Goal: Task Accomplishment & Management: Complete application form

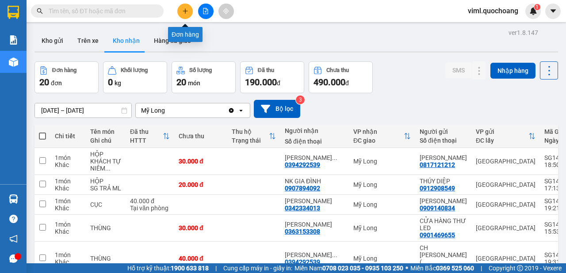
scroll to position [8, 0]
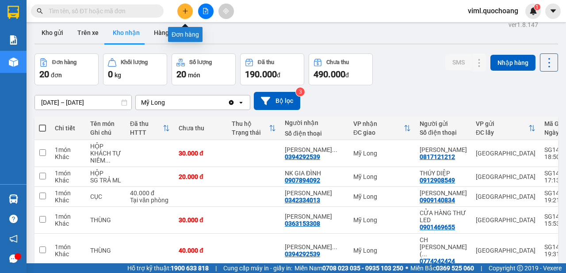
click at [186, 8] on button at bounding box center [184, 11] width 15 height 15
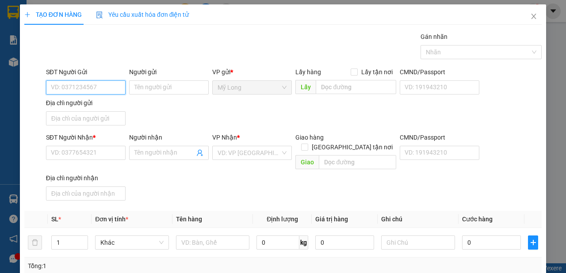
click at [83, 87] on input "SĐT Người Gửi" at bounding box center [86, 88] width 80 height 14
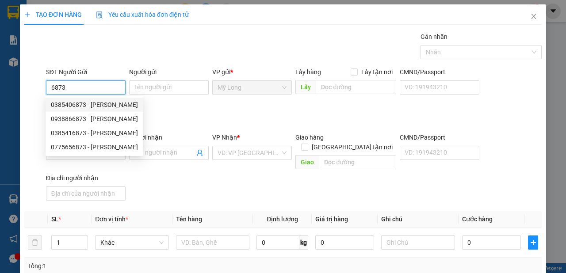
click at [120, 108] on div "0385406873 - [PERSON_NAME]" at bounding box center [94, 105] width 87 height 10
type input "0385406873"
type input "[PERSON_NAME]"
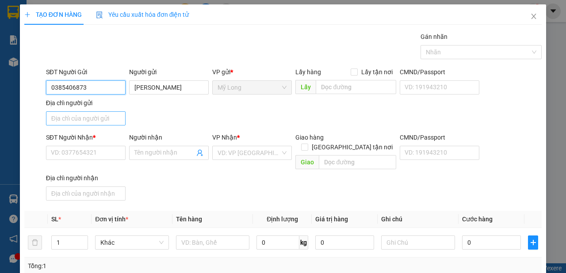
type input "0385406873"
click at [115, 120] on input "Địa chỉ người gửi" at bounding box center [86, 118] width 80 height 14
type input "A"
type input "Â"
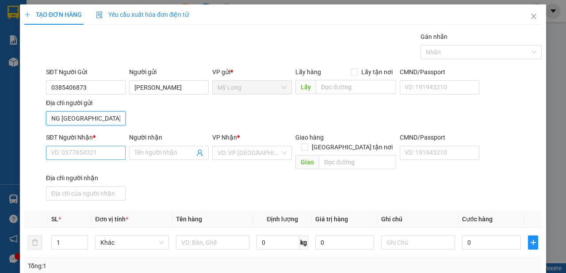
type input "ẤP 4 BÌNH HÀNG [GEOGRAPHIC_DATA]"
click at [101, 151] on input "SĐT Người Nhận *" at bounding box center [86, 153] width 80 height 14
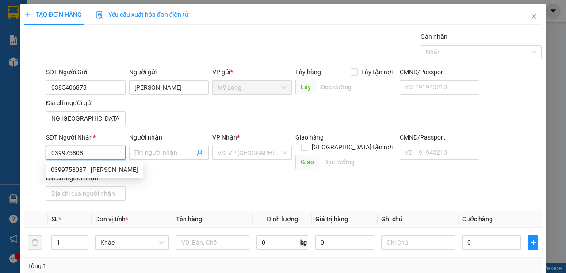
type input "0399758087"
click at [129, 170] on div "0399758087 - [PERSON_NAME]" at bounding box center [94, 170] width 87 height 10
type input "[PERSON_NAME]"
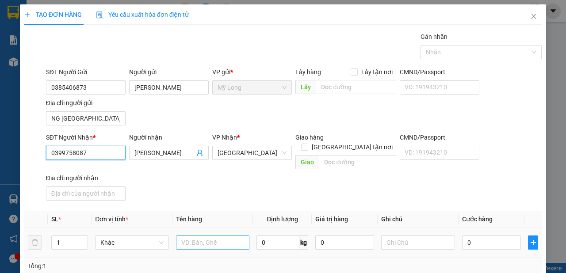
type input "0399758087"
click at [204, 236] on input "text" at bounding box center [213, 243] width 74 height 14
type input "T"
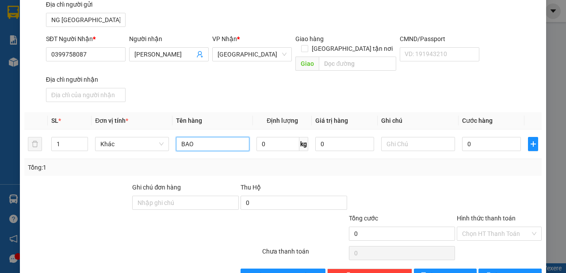
scroll to position [99, 0]
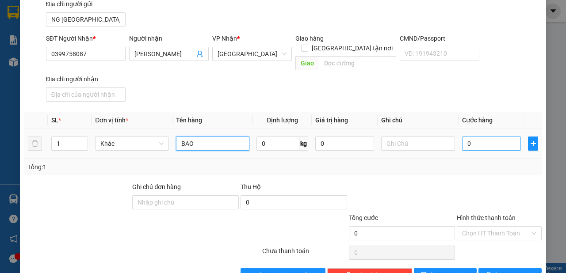
type input "BAO"
click at [489, 137] on input "0" at bounding box center [491, 144] width 59 height 14
type input "3"
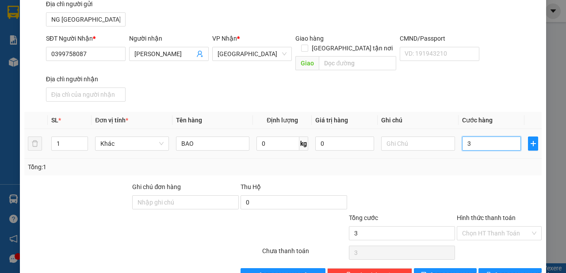
type input "30"
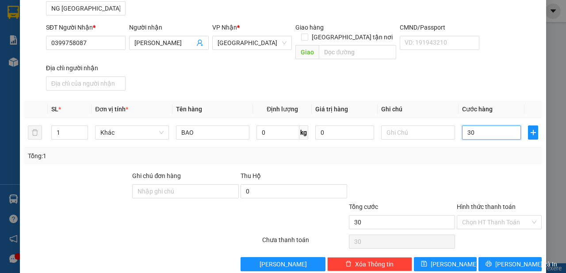
scroll to position [114, 0]
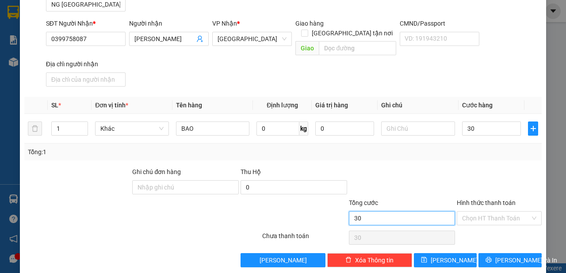
type input "30.000"
click at [445, 211] on input "30.000" at bounding box center [402, 218] width 107 height 14
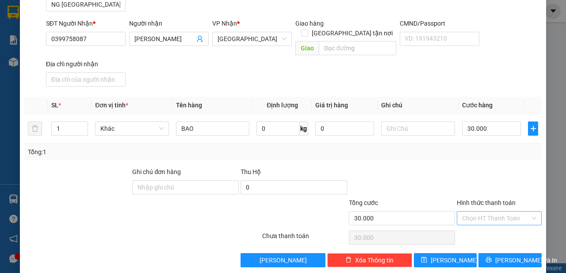
click at [465, 212] on input "Hình thức thanh toán" at bounding box center [496, 218] width 68 height 13
click at [468, 225] on div "Tại văn phòng" at bounding box center [494, 225] width 73 height 10
type input "0"
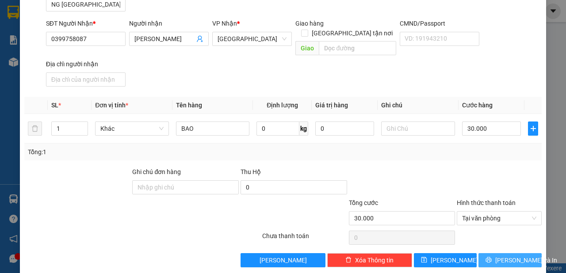
click at [513, 256] on span "[PERSON_NAME] và In" at bounding box center [526, 261] width 62 height 10
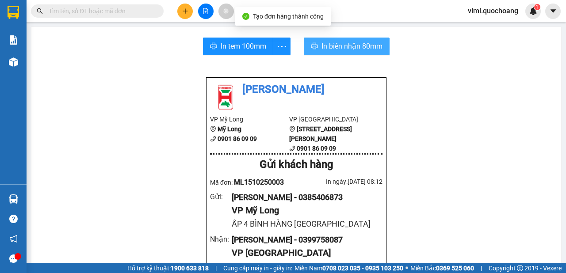
click at [357, 41] on span "In biên nhận 80mm" at bounding box center [352, 46] width 61 height 11
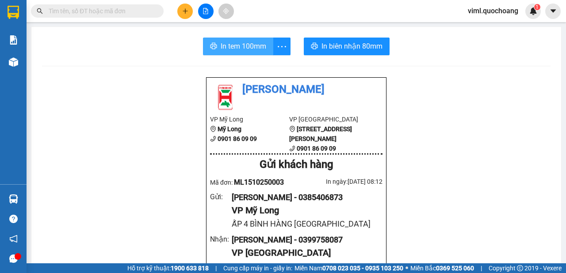
click at [265, 43] on button "In tem 100mm" at bounding box center [238, 47] width 70 height 18
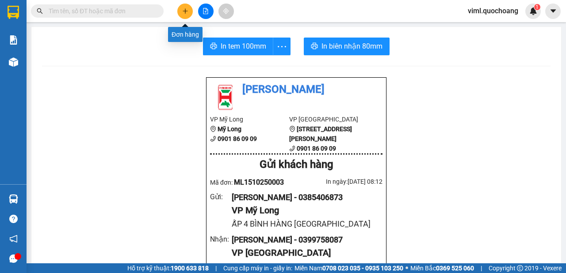
click at [190, 14] on button at bounding box center [184, 11] width 15 height 15
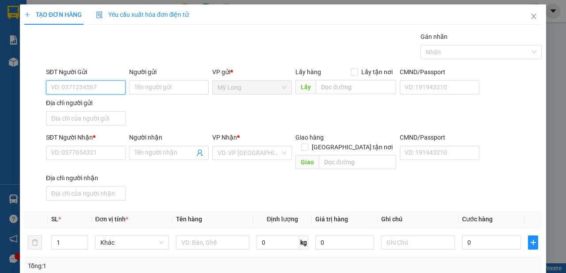
click at [114, 90] on input "SĐT Người Gửi" at bounding box center [86, 88] width 80 height 14
click at [89, 90] on input "0786885219" at bounding box center [86, 88] width 80 height 14
type input "0786885219"
click at [140, 95] on div "Người gửi Tên người gửi" at bounding box center [169, 82] width 80 height 31
click at [146, 88] on input "Người gửi" at bounding box center [169, 88] width 80 height 14
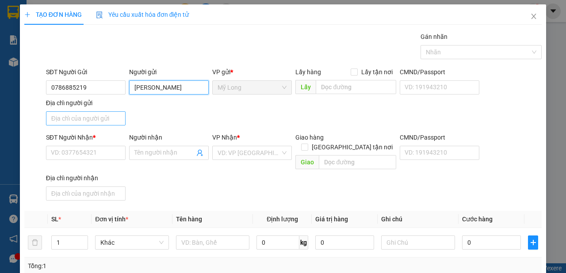
type input "[PERSON_NAME]"
click at [80, 120] on input "Địa chỉ người gửi" at bounding box center [86, 118] width 80 height 14
type input "A"
type input "Â"
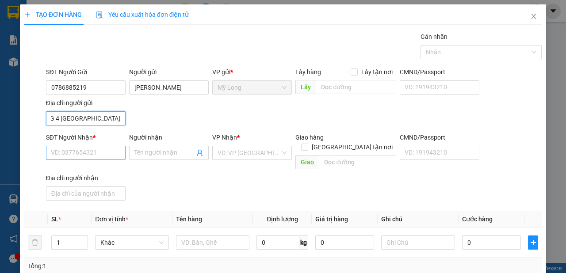
type input "ẤP MỸ LONG 4 [GEOGRAPHIC_DATA]"
click at [61, 149] on input "SĐT Người Nhận *" at bounding box center [86, 153] width 80 height 14
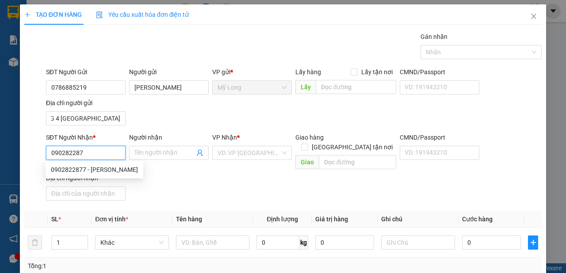
type input "0902822877"
click at [87, 170] on div "0902822877 - [PERSON_NAME]" at bounding box center [94, 170] width 87 height 10
type input "[PERSON_NAME]"
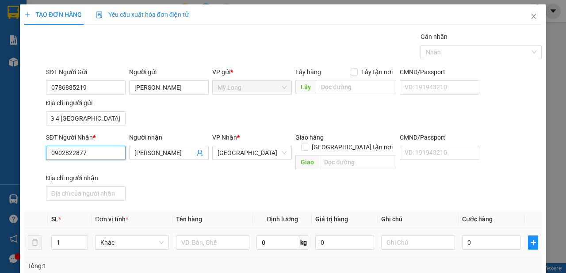
type input "0902822877"
click at [205, 239] on div at bounding box center [213, 243] width 74 height 18
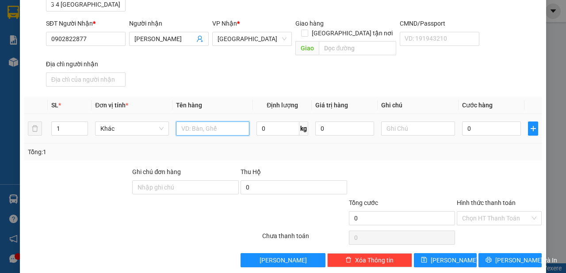
click at [229, 122] on input "text" at bounding box center [213, 129] width 74 height 14
type input "CAN"
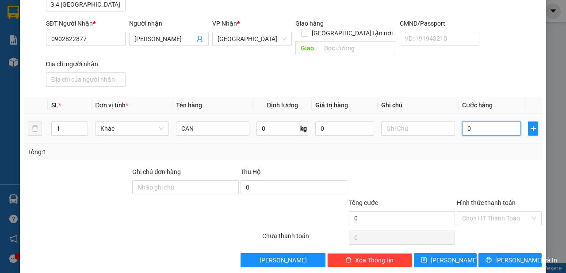
click at [473, 122] on input "0" at bounding box center [491, 129] width 59 height 14
click at [481, 122] on input "0" at bounding box center [491, 129] width 59 height 14
type input "03"
type input "3"
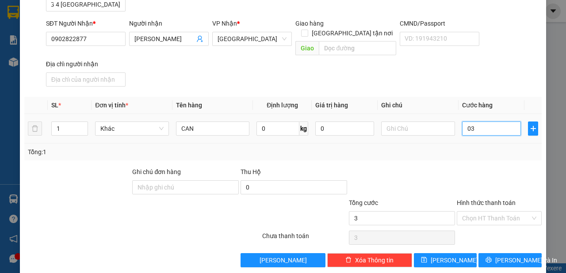
type input "030"
type input "30"
type input "30.000"
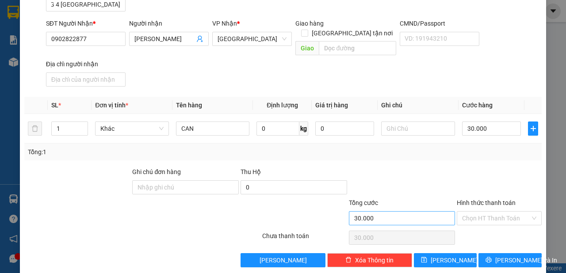
drag, startPoint x: 376, startPoint y: 215, endPoint x: 383, endPoint y: 208, distance: 9.1
click at [377, 215] on div "Tổng cước 30.000" at bounding box center [402, 213] width 107 height 31
click at [499, 212] on input "Hình thức thanh toán" at bounding box center [496, 218] width 68 height 13
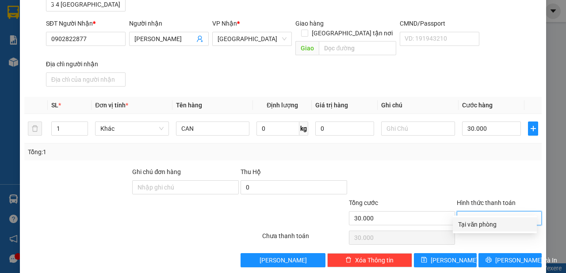
click at [491, 220] on div "Tại văn phòng" at bounding box center [494, 225] width 73 height 10
type input "0"
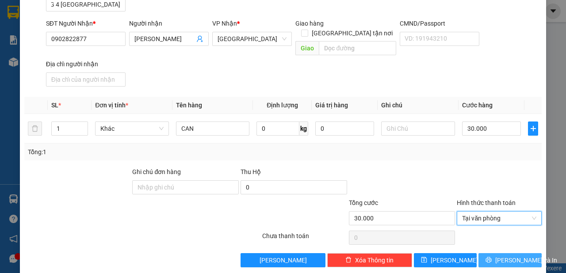
click at [492, 257] on icon "printer" at bounding box center [489, 260] width 6 height 6
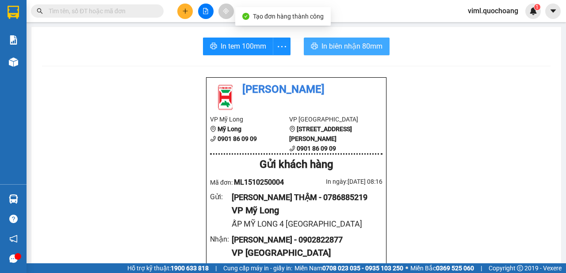
click at [322, 50] on span "In biên nhận 80mm" at bounding box center [352, 46] width 61 height 11
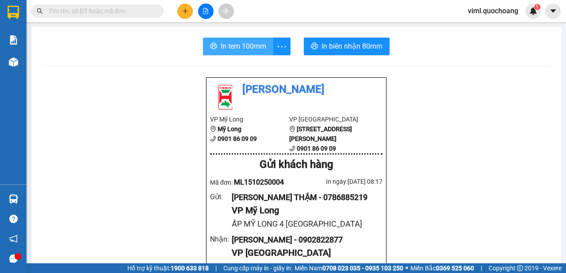
click at [252, 42] on span "In tem 100mm" at bounding box center [244, 46] width 46 height 11
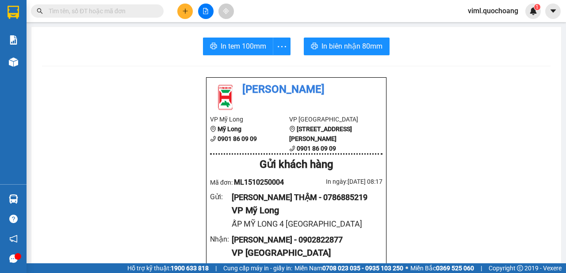
click at [185, 9] on icon "plus" at bounding box center [185, 10] width 0 height 5
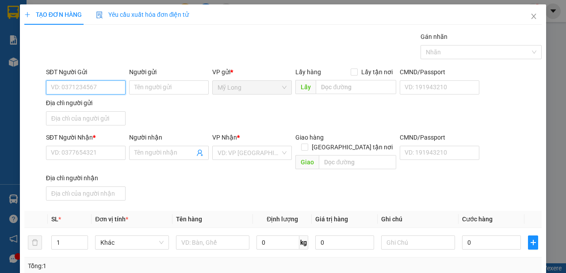
click at [100, 87] on input "SĐT Người Gửi" at bounding box center [86, 88] width 80 height 14
type input "0939097841"
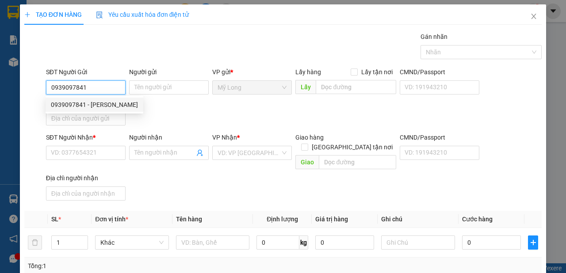
click at [122, 101] on div "0939097841 - [PERSON_NAME]" at bounding box center [94, 105] width 87 height 10
type input "[PERSON_NAME]"
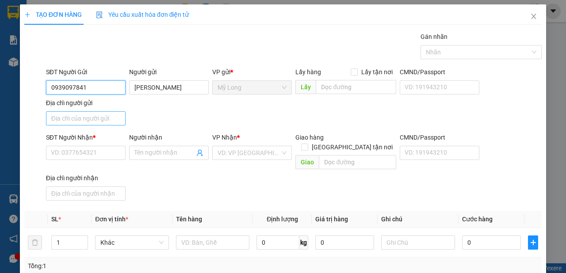
type input "0939097841"
click at [103, 125] on input "Địa chỉ người gửi" at bounding box center [86, 118] width 80 height 14
click at [108, 119] on input "Địa chỉ người gửi" at bounding box center [86, 118] width 80 height 14
type input "A"
type input "Â"
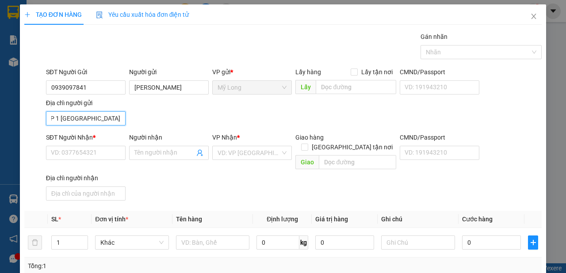
scroll to position [0, 7]
type input "ẤP 1 [GEOGRAPHIC_DATA]"
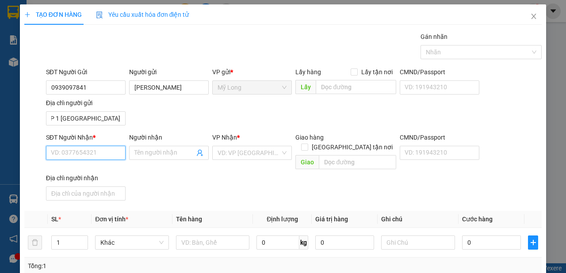
click at [97, 157] on input "SĐT Người Nhận *" at bounding box center [86, 153] width 80 height 14
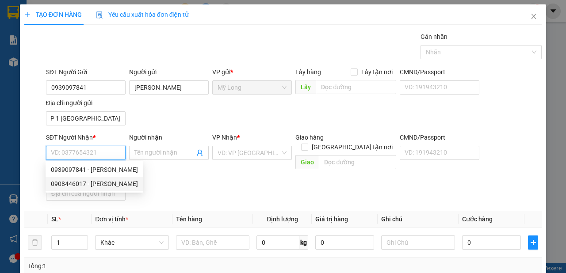
click at [113, 185] on div "0908446017 - [PERSON_NAME]" at bounding box center [94, 184] width 87 height 10
type input "0908446017"
type input "[PERSON_NAME]"
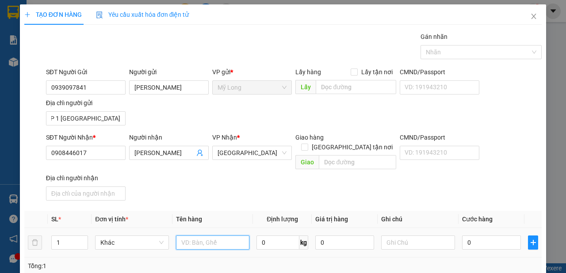
click at [215, 236] on input "text" at bounding box center [213, 243] width 74 height 14
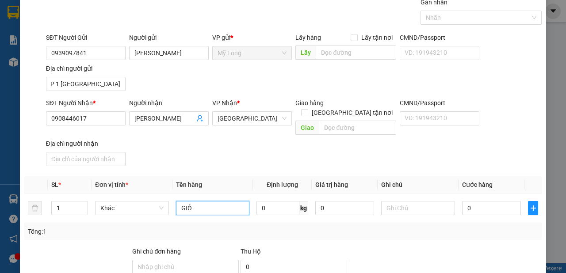
scroll to position [50, 0]
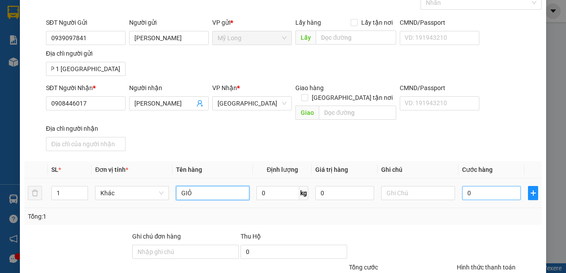
type input "GIỎ"
click at [495, 188] on input "0" at bounding box center [491, 193] width 59 height 14
click at [495, 186] on input "0" at bounding box center [491, 193] width 59 height 14
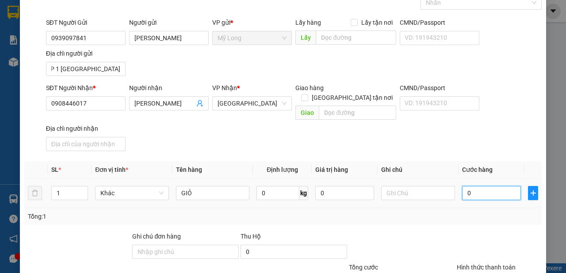
type input "03"
type input "3"
type input "030"
type input "30"
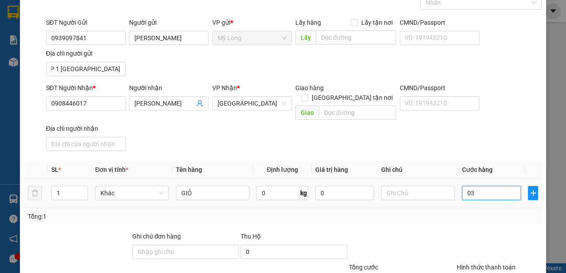
type input "30"
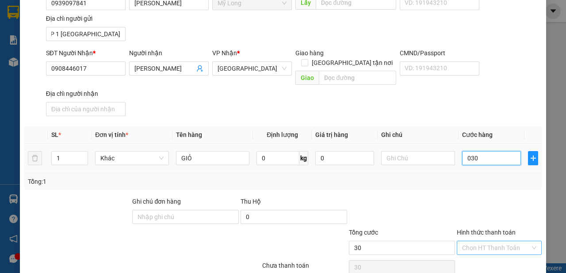
scroll to position [114, 0]
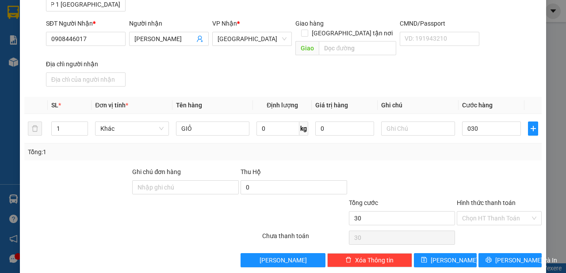
type input "30.000"
drag, startPoint x: 406, startPoint y: 196, endPoint x: 420, endPoint y: 206, distance: 17.2
click at [406, 198] on div "Tổng cước" at bounding box center [402, 204] width 107 height 13
drag, startPoint x: 442, startPoint y: 208, endPoint x: 487, endPoint y: 200, distance: 45.0
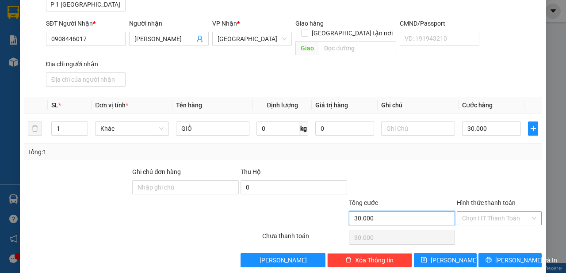
click at [443, 211] on input "30.000" at bounding box center [402, 218] width 107 height 14
click at [487, 211] on div "Chọn HT Thanh Toán" at bounding box center [499, 218] width 85 height 14
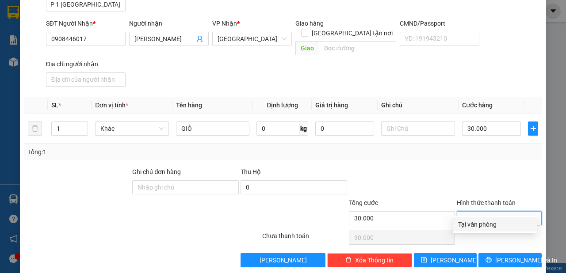
click at [477, 222] on div "Tại văn phòng" at bounding box center [494, 225] width 73 height 10
type input "0"
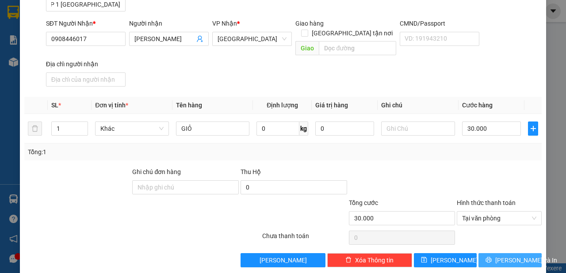
click at [501, 256] on span "[PERSON_NAME] và In" at bounding box center [526, 261] width 62 height 10
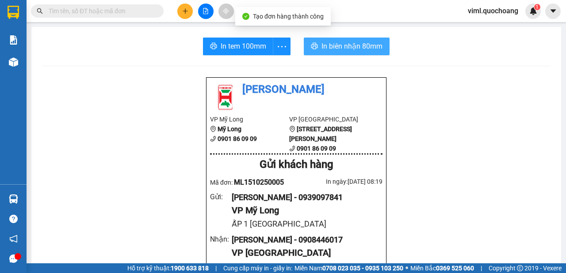
click at [317, 46] on button "In biên nhận 80mm" at bounding box center [347, 47] width 86 height 18
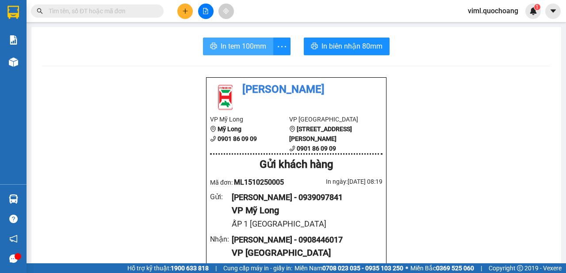
click at [262, 46] on span "In tem 100mm" at bounding box center [244, 46] width 46 height 11
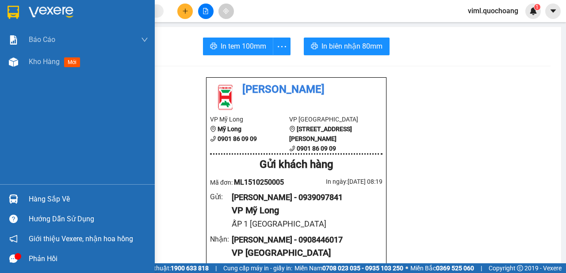
click at [38, 101] on div "Báo cáo Báo cáo dòng tiền (trạm) Doanh số tạo đơn theo VP gửi (trạm) Kho hàng m…" at bounding box center [77, 107] width 155 height 156
click at [33, 59] on span "Kho hàng" at bounding box center [44, 62] width 31 height 8
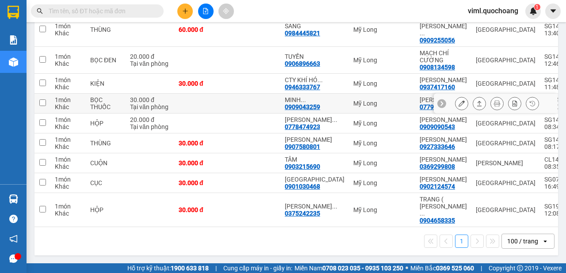
scroll to position [169, 0]
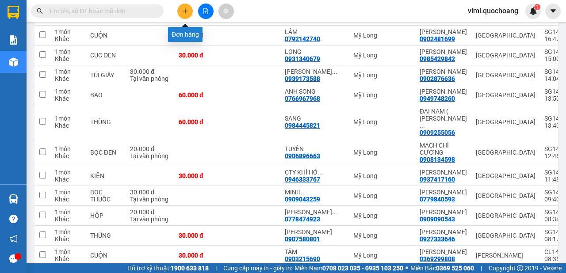
click at [186, 13] on icon "plus" at bounding box center [185, 11] width 6 height 6
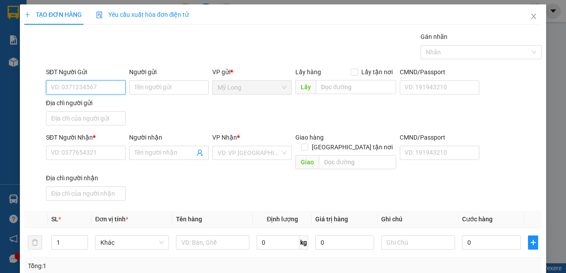
click at [100, 88] on input "SĐT Người Gửi" at bounding box center [86, 88] width 80 height 14
type input "0706566178"
click at [137, 108] on div "0706566178 - [PERSON_NAME]" at bounding box center [94, 105] width 87 height 10
type input "[PERSON_NAME]"
type input "0706566178"
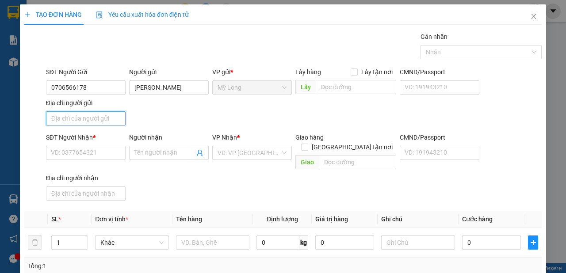
click at [108, 117] on input "Địa chỉ người gửi" at bounding box center [86, 118] width 80 height 14
type input "A"
type input "Â"
type input "ẤP BÌNH MỸ A [GEOGRAPHIC_DATA]"
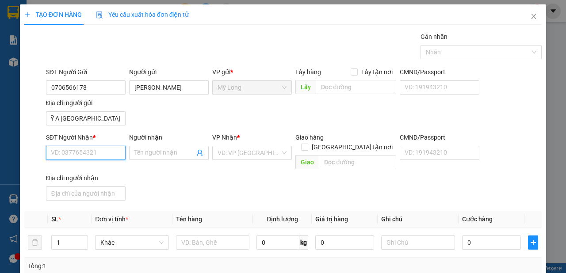
click at [99, 157] on input "SĐT Người Nhận *" at bounding box center [86, 153] width 80 height 14
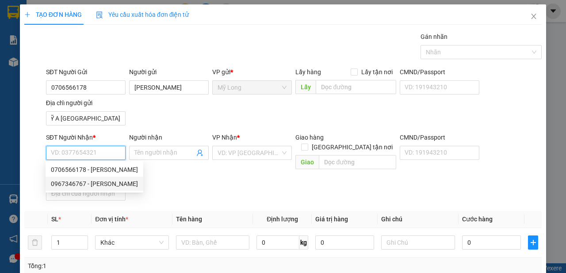
click at [112, 182] on div "0967346767 - [PERSON_NAME]" at bounding box center [94, 184] width 87 height 10
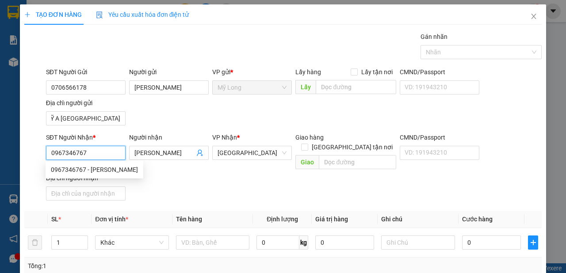
type input "0967346767"
type input "[PERSON_NAME]"
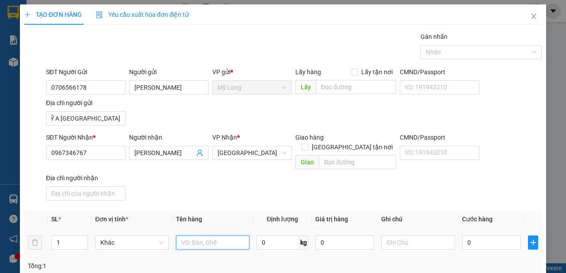
drag, startPoint x: 223, startPoint y: 233, endPoint x: 227, endPoint y: 230, distance: 5.0
click at [223, 236] on input "text" at bounding box center [213, 243] width 74 height 14
type input "H"
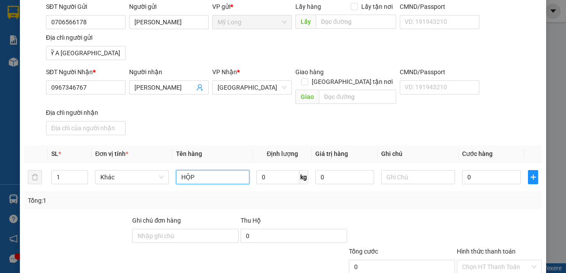
scroll to position [114, 0]
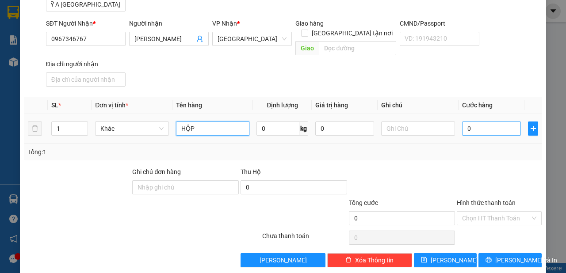
type input "HỘP"
click at [490, 123] on input "0" at bounding box center [491, 129] width 59 height 14
type input "3"
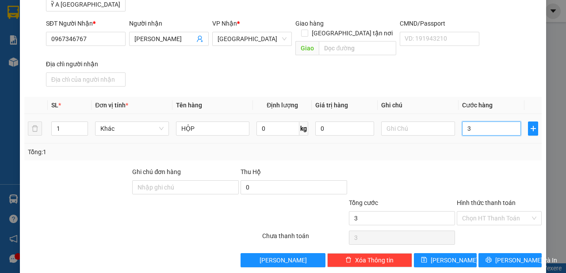
type input "30"
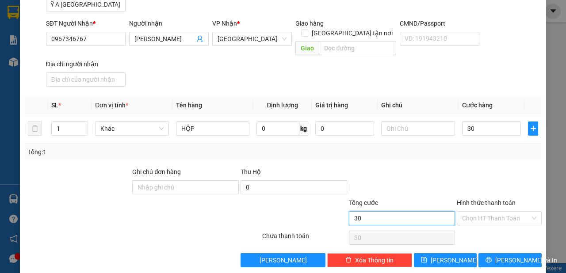
type input "30.000"
drag, startPoint x: 403, startPoint y: 209, endPoint x: 485, endPoint y: 211, distance: 82.3
click at [407, 211] on input "30.000" at bounding box center [402, 218] width 107 height 14
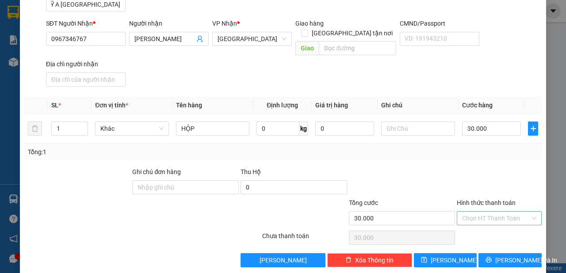
click at [487, 212] on input "Hình thức thanh toán" at bounding box center [496, 218] width 68 height 13
click at [480, 223] on div "Tại văn phòng" at bounding box center [494, 225] width 73 height 10
type input "0"
click at [492, 238] on div "Transit Pickup Surcharge Ids Transit Deliver Surcharge Ids Transit Deliver Surc…" at bounding box center [283, 93] width 518 height 350
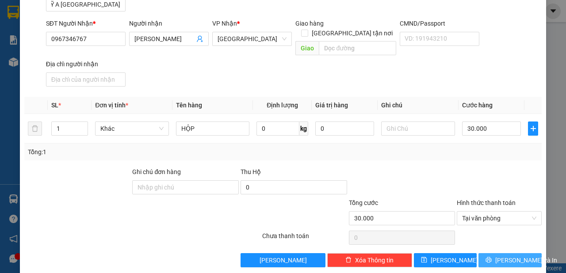
click at [490, 257] on icon "printer" at bounding box center [489, 260] width 6 height 6
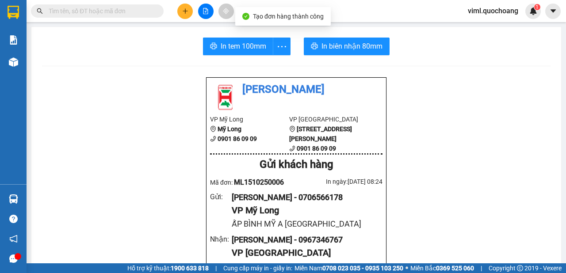
click at [324, 54] on button "In biên nhận 80mm" at bounding box center [347, 47] width 86 height 18
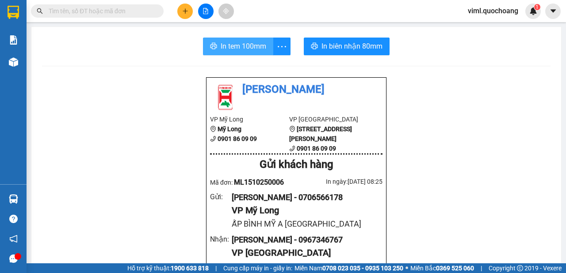
click at [254, 43] on span "In tem 100mm" at bounding box center [244, 46] width 46 height 11
click at [184, 13] on icon "plus" at bounding box center [185, 11] width 6 height 6
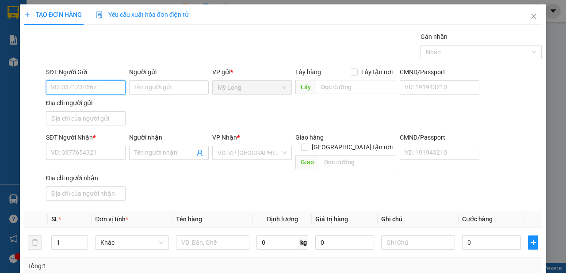
click at [91, 90] on input "SĐT Người Gửi" at bounding box center [86, 88] width 80 height 14
click at [97, 86] on input "SĐT Người Gửi" at bounding box center [86, 88] width 80 height 14
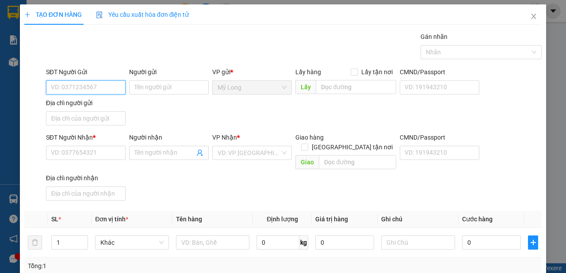
click at [97, 86] on input "SĐT Người Gửi" at bounding box center [86, 88] width 80 height 14
click at [532, 17] on icon "close" at bounding box center [534, 16] width 5 height 5
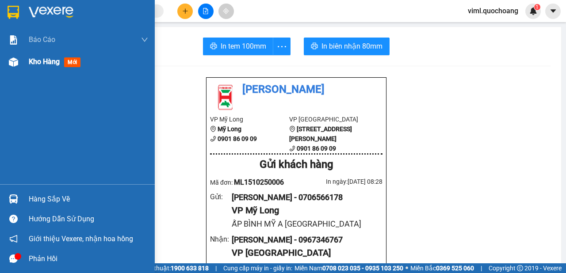
click at [39, 62] on span "Kho hàng" at bounding box center [44, 62] width 31 height 8
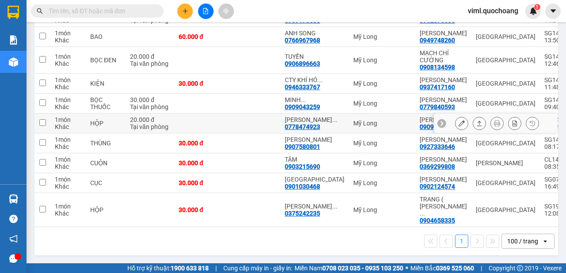
scroll to position [99, 0]
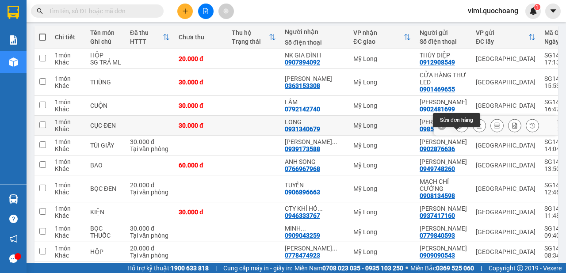
click at [456, 134] on button at bounding box center [462, 125] width 12 height 15
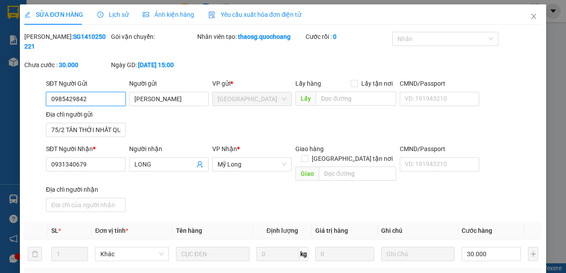
type input "0985429842"
type input "[PERSON_NAME]"
type input "75/2 TÂN THỚI NHẤT QUẬN 12 HCM"
type input "0931340679"
type input "LONG"
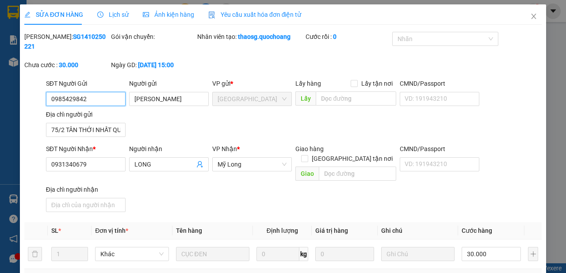
type input "30.000"
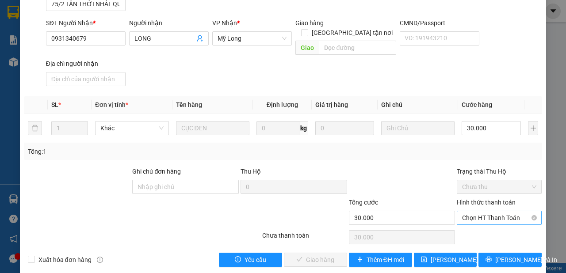
click at [482, 211] on span "Chọn HT Thanh Toán" at bounding box center [499, 217] width 74 height 13
click at [473, 227] on div "Tại văn phòng" at bounding box center [494, 225] width 73 height 10
type input "0"
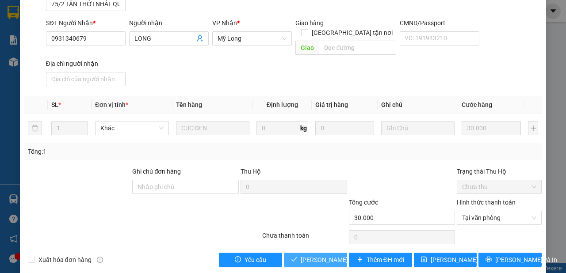
click at [340, 255] on span "[PERSON_NAME] và Giao hàng" at bounding box center [343, 260] width 85 height 10
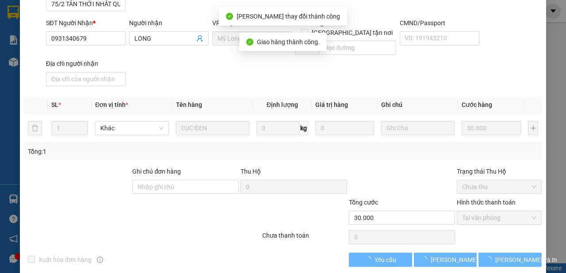
scroll to position [0, 0]
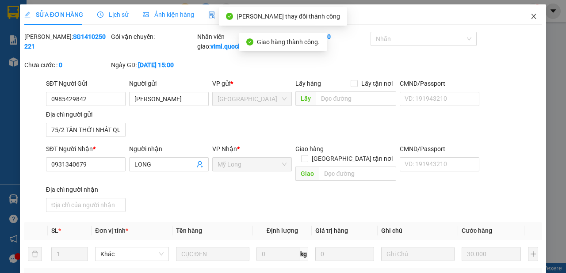
click at [531, 17] on icon "close" at bounding box center [533, 16] width 7 height 7
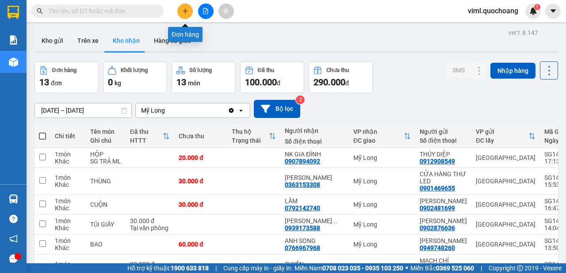
click at [186, 9] on icon "plus" at bounding box center [185, 11] width 6 height 6
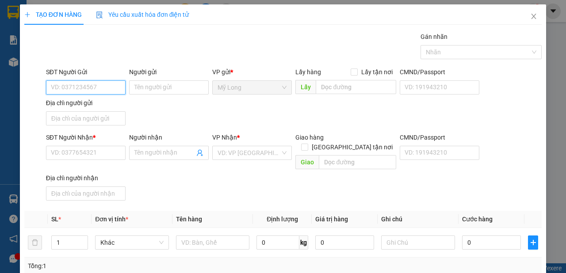
click at [97, 84] on input "SĐT Người Gửi" at bounding box center [86, 88] width 80 height 14
click at [100, 89] on input "SĐT Người Gửi" at bounding box center [86, 88] width 80 height 14
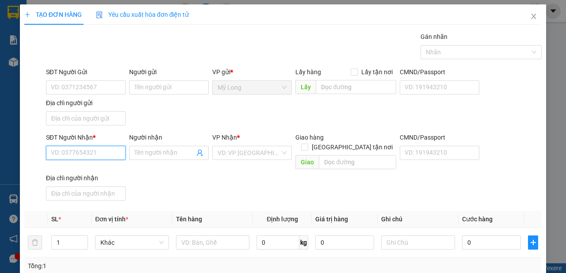
click at [99, 156] on input "SĐT Người Nhận *" at bounding box center [86, 153] width 80 height 14
click at [111, 169] on div "0939855019 - CHÚ MINH" at bounding box center [85, 170] width 69 height 10
type input "0939855019"
type input "CHÚ MINH"
type input "0939855019"
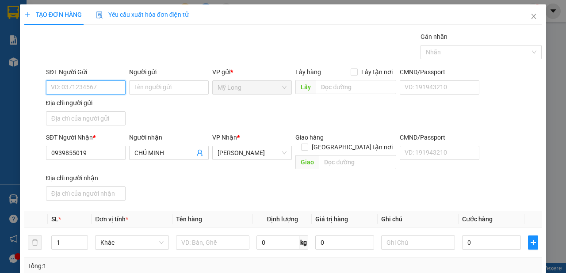
click at [102, 89] on input "SĐT Người Gửi" at bounding box center [86, 88] width 80 height 14
click at [95, 83] on input "SĐT Người Gửi" at bounding box center [86, 88] width 80 height 14
click at [74, 87] on input "09076669707" at bounding box center [86, 88] width 80 height 14
click at [87, 89] on input "0907669707" at bounding box center [86, 88] width 80 height 14
click at [93, 87] on input "0907669707" at bounding box center [86, 88] width 80 height 14
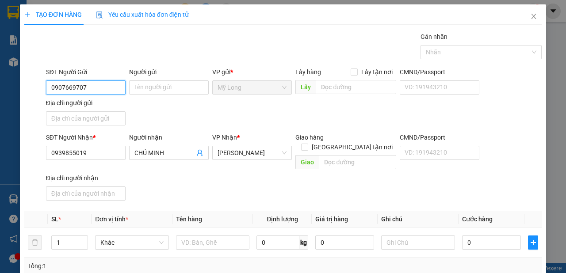
click at [93, 87] on input "0907669707" at bounding box center [86, 88] width 80 height 14
click at [102, 89] on input "0907669707" at bounding box center [86, 88] width 80 height 14
click at [107, 87] on input "0907669707" at bounding box center [86, 88] width 80 height 14
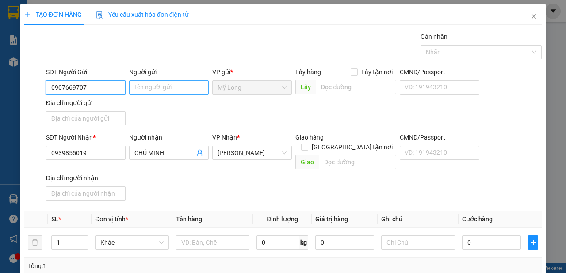
type input "0907669707"
click at [150, 89] on input "Người gửi" at bounding box center [169, 88] width 80 height 14
click at [104, 92] on input "0907669707" at bounding box center [86, 88] width 80 height 14
click at [93, 91] on input "0907669707" at bounding box center [86, 88] width 80 height 14
click at [105, 87] on input "0907669707" at bounding box center [86, 88] width 80 height 14
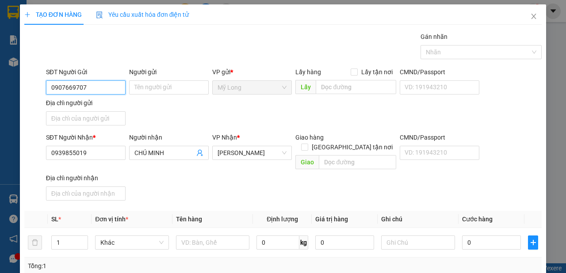
click at [105, 87] on input "0907669707" at bounding box center [86, 88] width 80 height 14
click at [107, 92] on input "0907669707" at bounding box center [86, 88] width 80 height 14
click at [110, 87] on input "0907669707" at bounding box center [86, 88] width 80 height 14
click at [107, 82] on input "0907669707" at bounding box center [86, 88] width 80 height 14
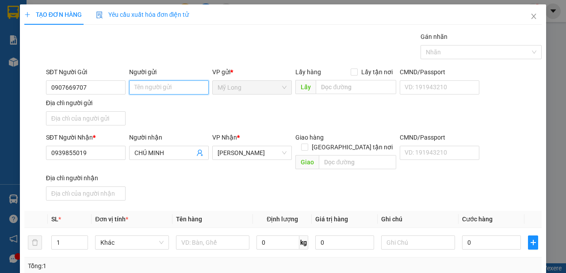
click at [142, 90] on input "Người gửi" at bounding box center [169, 88] width 80 height 14
click at [144, 89] on input "Người gửi" at bounding box center [169, 88] width 80 height 14
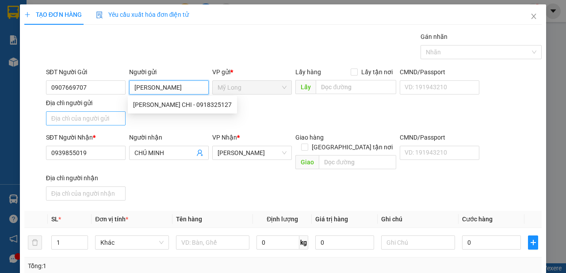
type input "[PERSON_NAME]"
click at [97, 121] on input "Địa chỉ người gửi" at bounding box center [86, 118] width 80 height 14
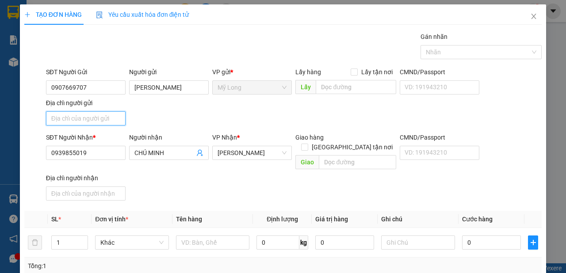
type input "A"
type input "Â"
type input "ẤP BÌNH [GEOGRAPHIC_DATA] [GEOGRAPHIC_DATA]"
click at [187, 153] on input "CHÚ MINH" at bounding box center [164, 153] width 60 height 10
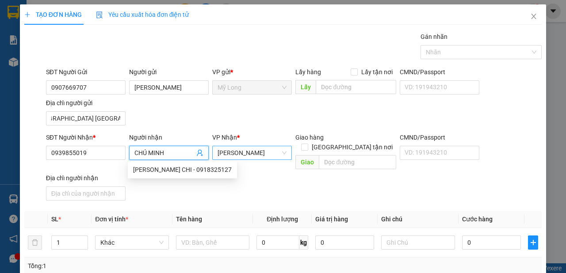
click at [251, 155] on span "[PERSON_NAME]" at bounding box center [252, 152] width 69 height 13
drag, startPoint x: 185, startPoint y: 152, endPoint x: 130, endPoint y: 166, distance: 57.1
click at [134, 158] on input "CHÚ MINH" at bounding box center [164, 153] width 60 height 10
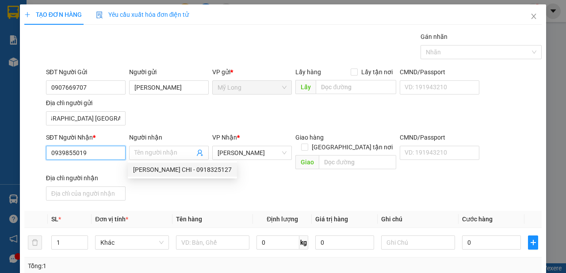
drag, startPoint x: 96, startPoint y: 156, endPoint x: 40, endPoint y: 157, distance: 55.8
click at [46, 157] on input "0939855019" at bounding box center [86, 153] width 80 height 14
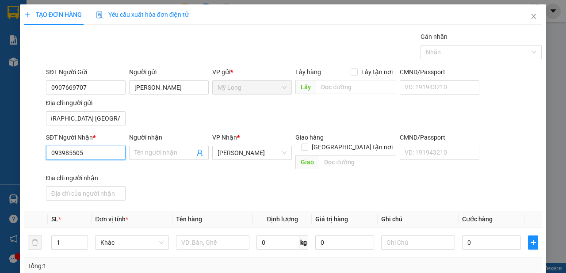
type input "0939855051"
click at [98, 168] on div "0939855051 - QUYÊN" at bounding box center [85, 170] width 69 height 10
type input "QUYÊN"
type input "0939855051"
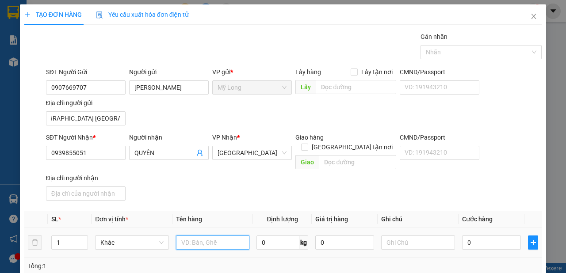
click at [223, 236] on input "text" at bounding box center [213, 243] width 74 height 14
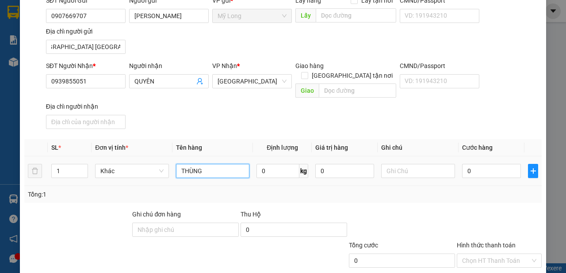
scroll to position [99, 0]
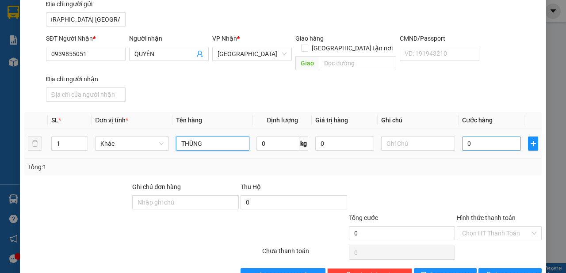
type input "THÙNG"
click at [502, 137] on input "0" at bounding box center [491, 144] width 59 height 14
type input "4"
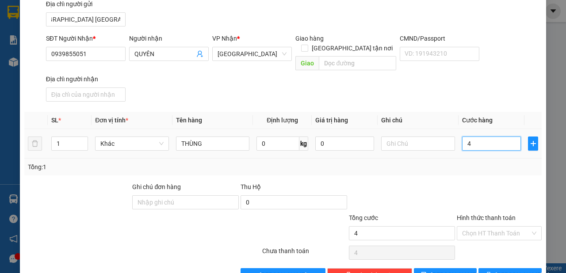
type input "40"
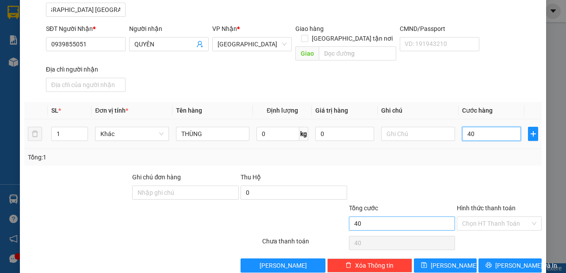
scroll to position [114, 0]
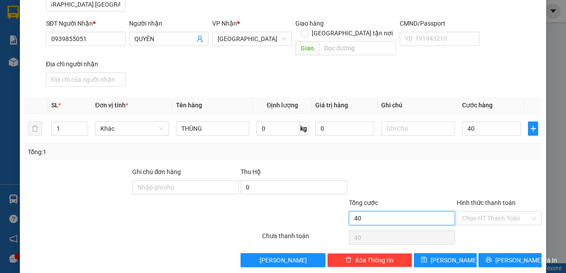
type input "40.000"
click at [441, 211] on input "40.000" at bounding box center [402, 218] width 107 height 14
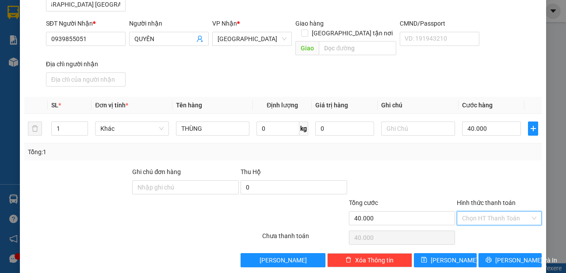
click at [473, 212] on input "Hình thức thanh toán" at bounding box center [496, 218] width 68 height 13
click at [483, 219] on div "Tại văn phòng" at bounding box center [495, 225] width 84 height 14
type input "0"
click at [495, 253] on button "[PERSON_NAME] và In" at bounding box center [510, 260] width 63 height 14
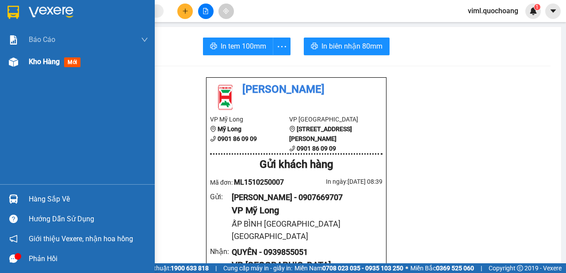
click at [19, 65] on div at bounding box center [13, 61] width 15 height 15
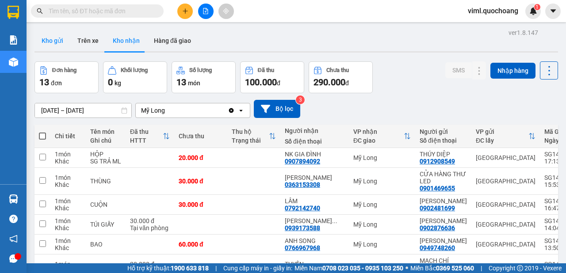
click at [50, 46] on button "Kho gửi" at bounding box center [53, 40] width 36 height 21
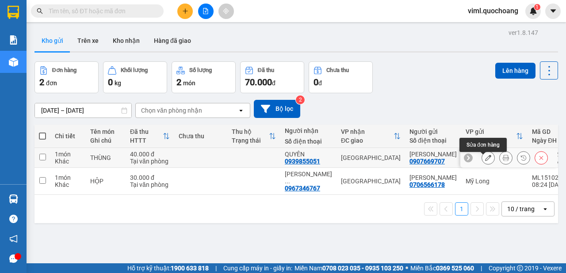
click at [486, 161] on icon at bounding box center [488, 158] width 6 height 6
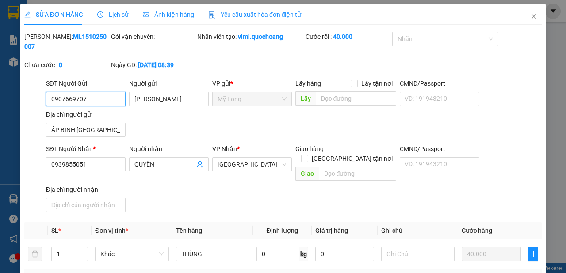
type input "0907669707"
type input "[PERSON_NAME]"
type input "ẤP BÌNH [GEOGRAPHIC_DATA] [GEOGRAPHIC_DATA]"
type input "0939855051"
type input "QUYÊN"
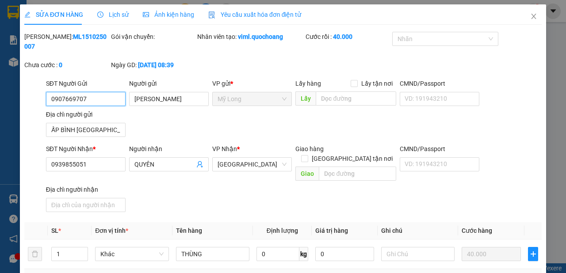
type input "40.000"
click at [530, 15] on icon "close" at bounding box center [533, 16] width 7 height 7
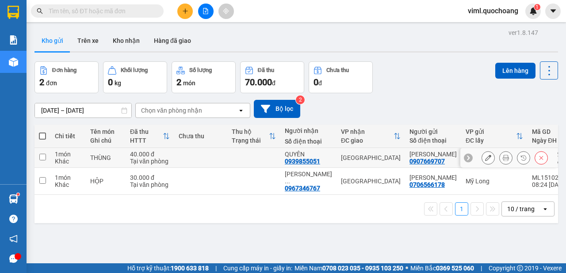
click at [485, 161] on icon at bounding box center [488, 158] width 6 height 6
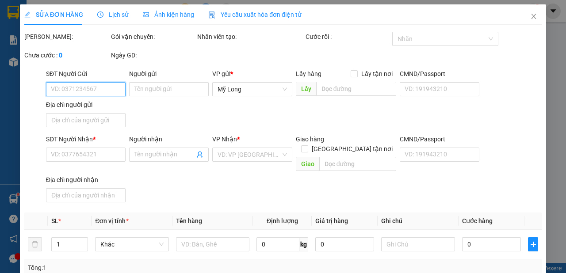
type input "0907669707"
type input "[PERSON_NAME]"
type input "ẤP BÌNH [GEOGRAPHIC_DATA] [GEOGRAPHIC_DATA]"
type input "0939855051"
type input "QUYÊN"
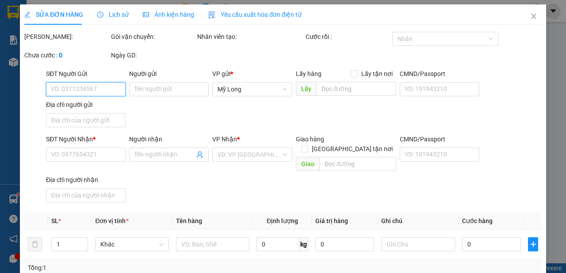
type input "40.000"
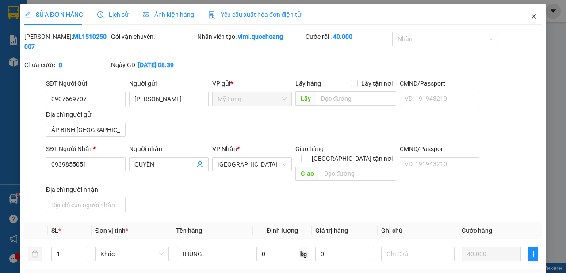
click at [530, 19] on icon "close" at bounding box center [533, 16] width 7 height 7
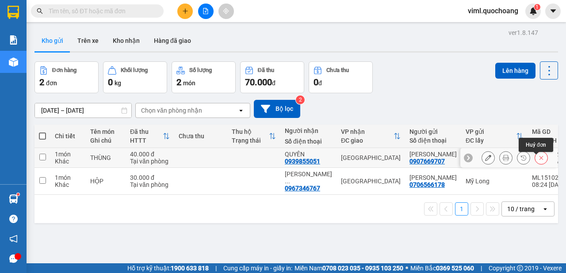
click at [540, 163] on button at bounding box center [541, 157] width 12 height 15
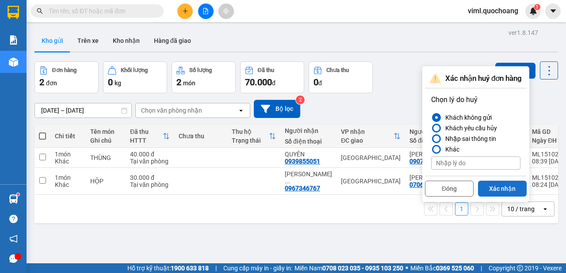
click at [497, 188] on button "Xác nhận" at bounding box center [502, 189] width 49 height 16
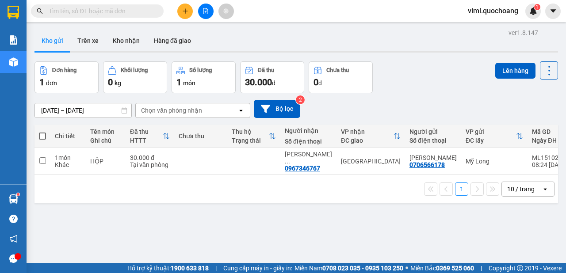
click at [184, 6] on button at bounding box center [184, 11] width 15 height 15
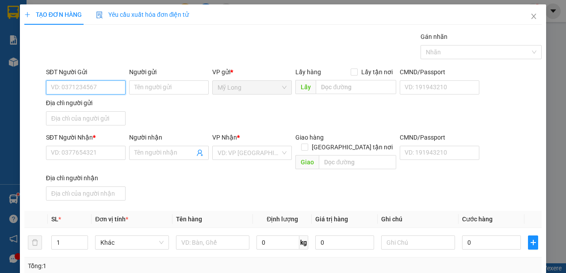
click at [88, 85] on input "SĐT Người Gửi" at bounding box center [86, 88] width 80 height 14
type input "0907669707"
click at [154, 96] on div "Người gửi Tên người gửi" at bounding box center [169, 82] width 80 height 31
click at [156, 92] on input "Người gửi" at bounding box center [169, 88] width 80 height 14
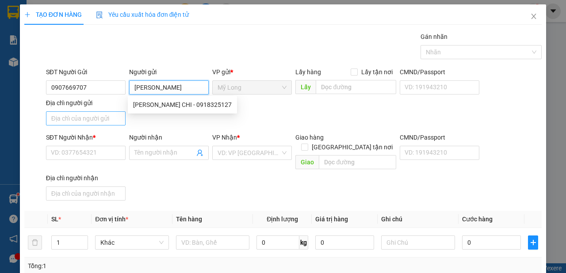
type input "[PERSON_NAME]"
click at [94, 118] on input "Địa chỉ người gửi" at bounding box center [86, 118] width 80 height 14
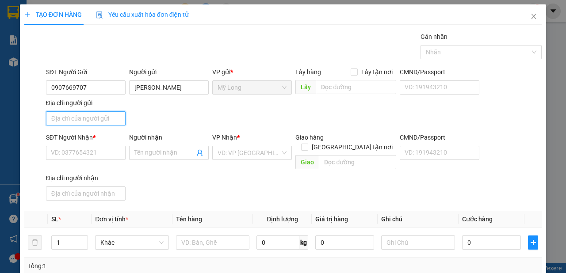
type input "A"
type input "Â"
type input "ẤP BÌNH [GEOGRAPHIC_DATA] [GEOGRAPHIC_DATA]"
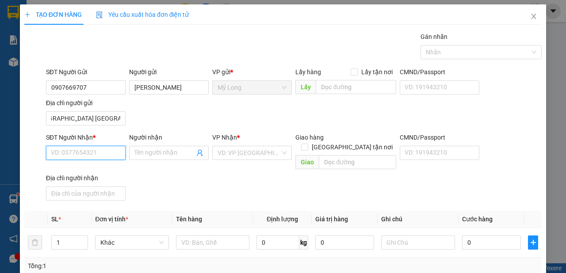
click at [78, 151] on input "SĐT Người Nhận *" at bounding box center [86, 153] width 80 height 14
type input "0939855051"
click at [83, 173] on div "0939855051 - QUYÊN" at bounding box center [85, 170] width 69 height 10
type input "QUYÊN"
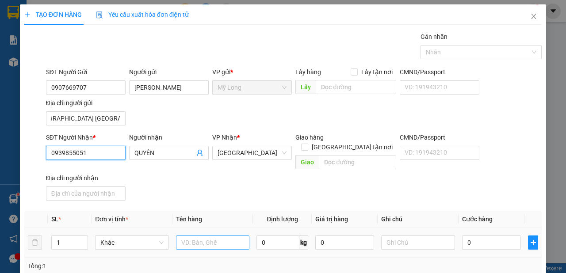
type input "0939855051"
click at [187, 236] on input "text" at bounding box center [213, 243] width 74 height 14
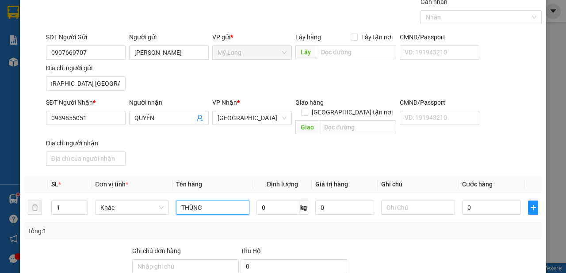
scroll to position [50, 0]
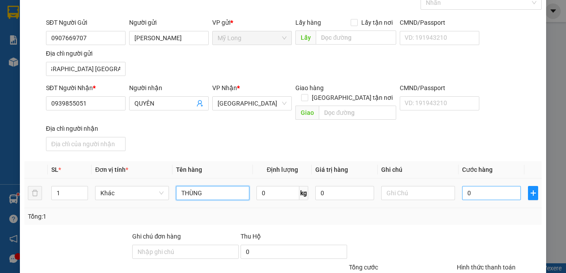
type input "THÙNG"
click at [499, 186] on input "0" at bounding box center [491, 193] width 59 height 14
type input "4"
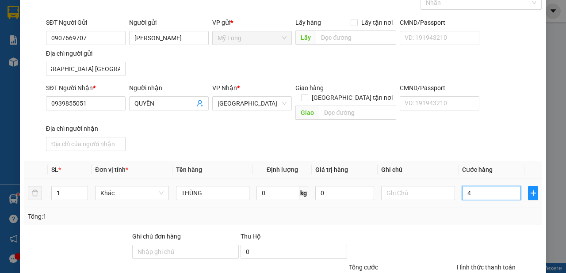
type input "40"
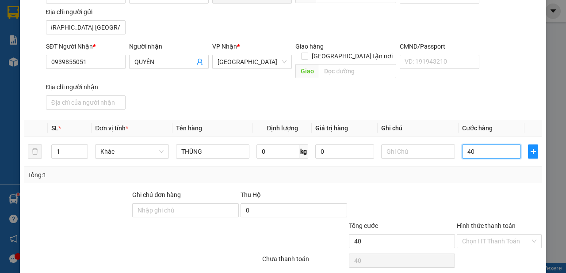
scroll to position [114, 0]
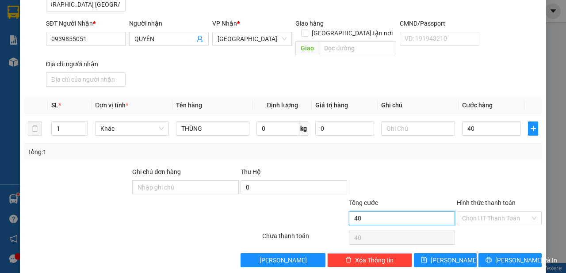
type input "40.000"
click at [413, 211] on input "40.000" at bounding box center [402, 218] width 107 height 14
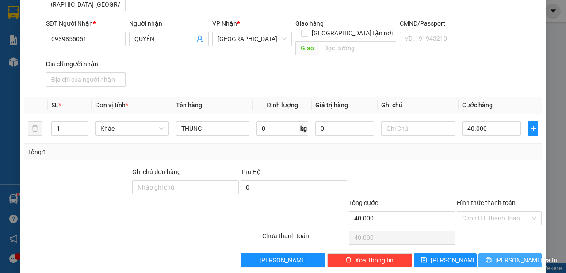
click at [494, 253] on button "[PERSON_NAME] và In" at bounding box center [510, 260] width 63 height 14
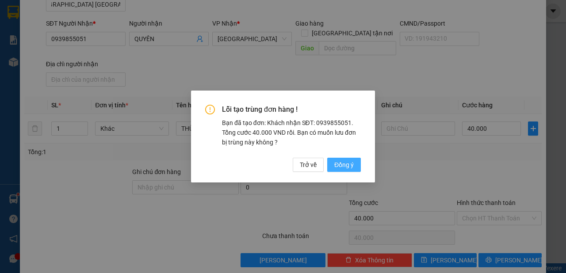
click at [344, 169] on span "Đồng ý" at bounding box center [343, 165] width 19 height 10
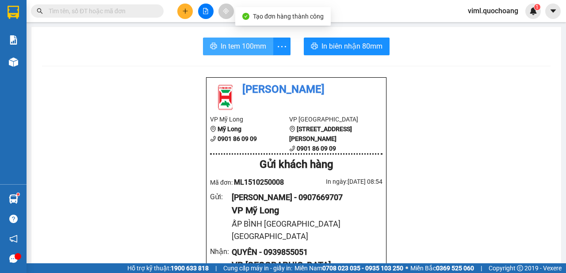
click at [249, 44] on span "In tem 100mm" at bounding box center [244, 46] width 46 height 11
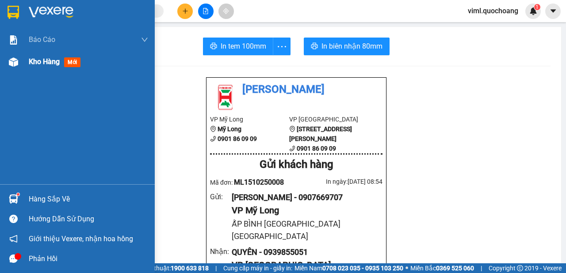
click at [20, 61] on div at bounding box center [13, 61] width 15 height 15
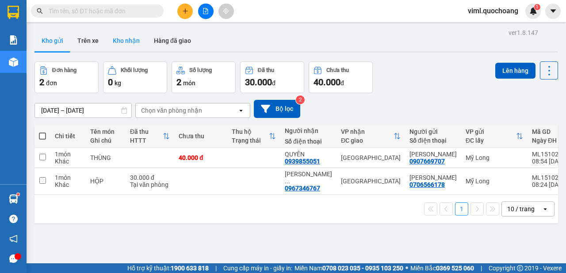
click at [129, 43] on button "Kho nhận" at bounding box center [126, 40] width 41 height 21
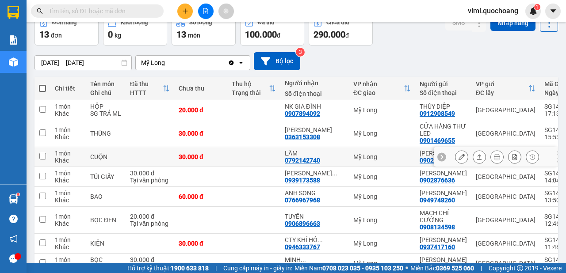
scroll to position [8, 0]
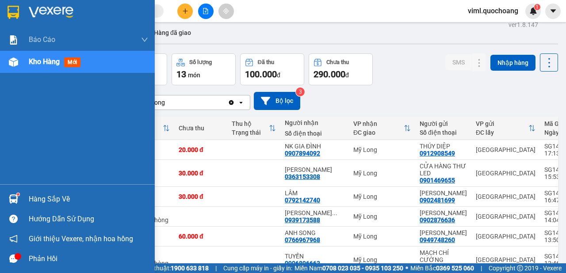
click at [20, 198] on div at bounding box center [13, 199] width 15 height 15
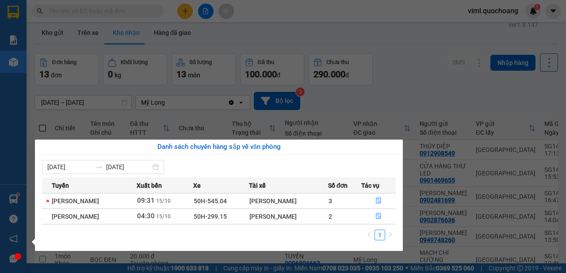
click at [384, 94] on section "Kết quả tìm kiếm ( 0 ) Bộ lọc No Data viml.quochoang 1 Báo cáo Báo cáo dòng tiề…" at bounding box center [283, 136] width 566 height 273
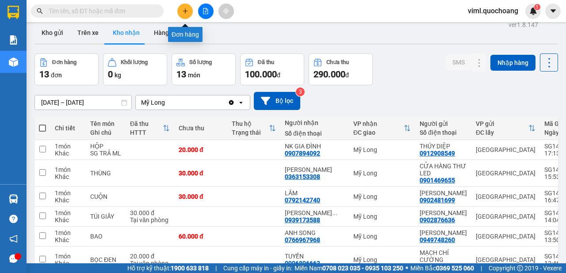
click at [180, 10] on button at bounding box center [184, 11] width 15 height 15
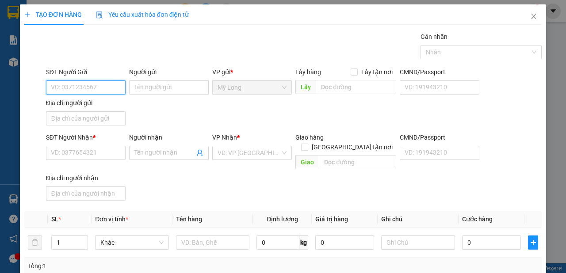
click at [118, 89] on input "SĐT Người Gửi" at bounding box center [86, 88] width 80 height 14
type input "0772821628"
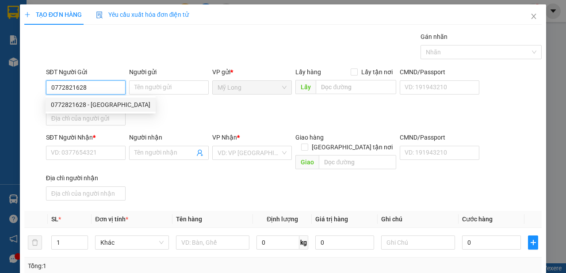
click at [106, 106] on div "0772821628 - [GEOGRAPHIC_DATA]" at bounding box center [101, 105] width 100 height 10
type input "[PERSON_NAME]"
type input "0772821628"
click at [107, 120] on input "Địa chỉ người gửi" at bounding box center [86, 118] width 80 height 14
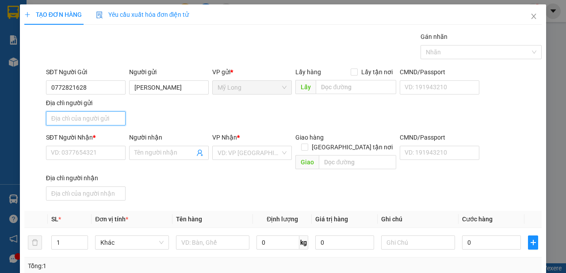
type input "A"
type input "Â"
type input "ẤP 1 [GEOGRAPHIC_DATA]"
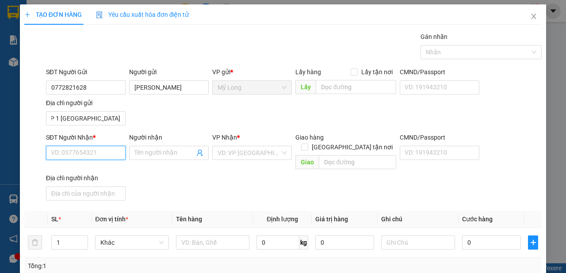
drag, startPoint x: 91, startPoint y: 152, endPoint x: 94, endPoint y: 132, distance: 19.7
click at [91, 152] on input "SĐT Người Nhận *" at bounding box center [86, 153] width 80 height 14
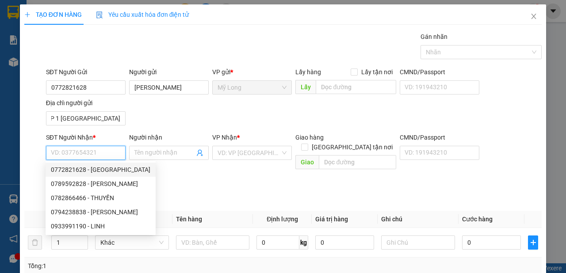
click at [99, 154] on input "SĐT Người Nhận *" at bounding box center [86, 153] width 80 height 14
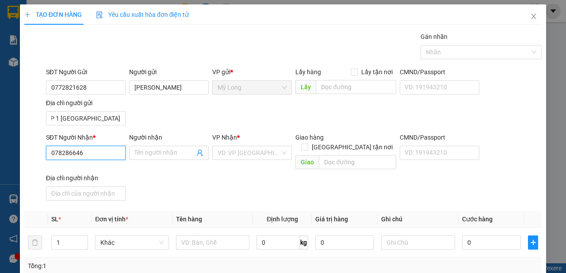
type input "0782866466"
click at [102, 170] on div "0782866466 - THUYỀN" at bounding box center [85, 170] width 69 height 10
type input "THUYỀN"
type input "0782866466"
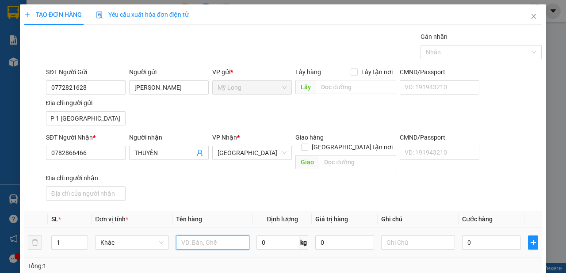
click at [206, 239] on input "text" at bounding box center [213, 243] width 74 height 14
type input "T"
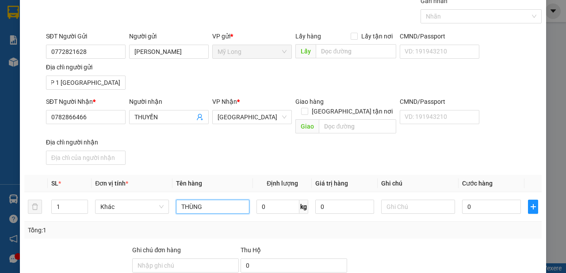
scroll to position [50, 0]
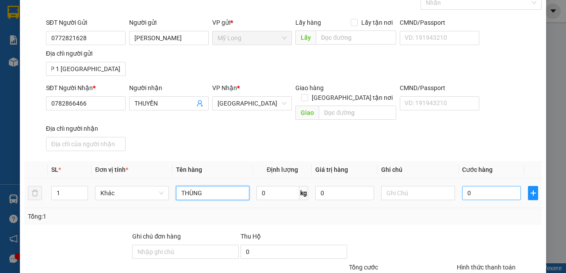
type input "THÙNG"
click at [473, 186] on input "0" at bounding box center [491, 193] width 59 height 14
type input "3"
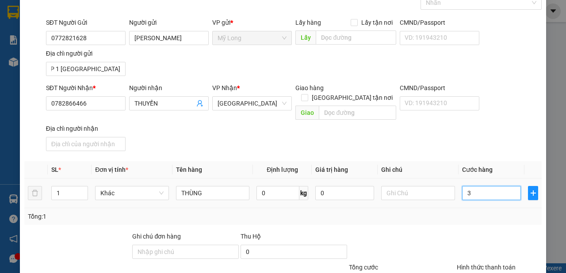
type input "30"
type input "30.000"
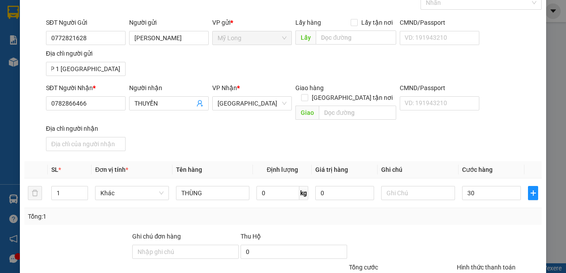
type input "30.000"
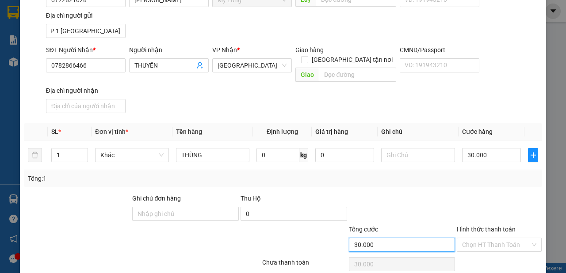
scroll to position [114, 0]
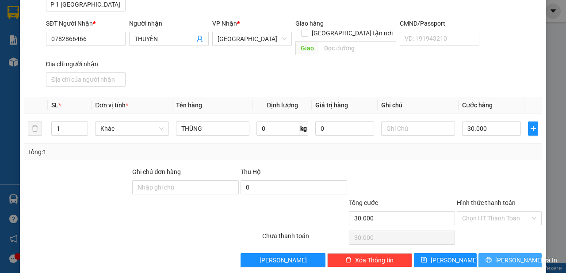
click at [519, 256] on span "[PERSON_NAME] và In" at bounding box center [526, 261] width 62 height 10
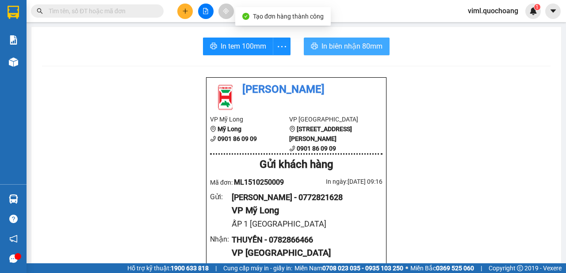
click at [323, 46] on span "In biên nhận 80mm" at bounding box center [352, 46] width 61 height 11
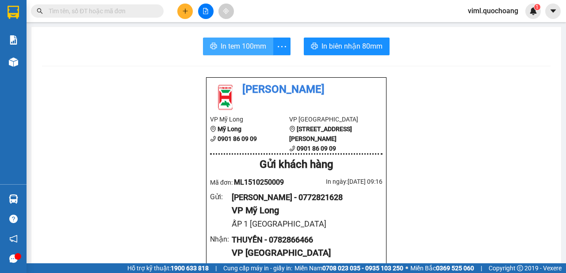
click at [241, 45] on span "In tem 100mm" at bounding box center [244, 46] width 46 height 11
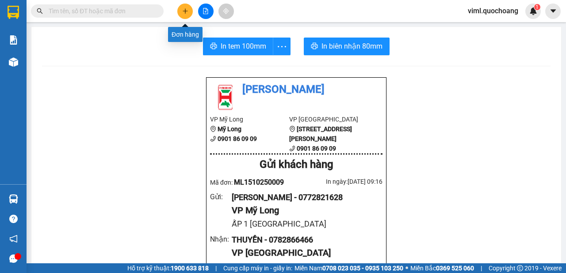
click at [186, 10] on icon "plus" at bounding box center [185, 11] width 6 height 6
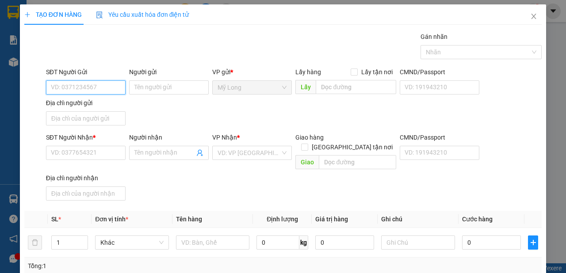
click at [105, 92] on input "SĐT Người Gửi" at bounding box center [86, 88] width 80 height 14
type input "0976559630"
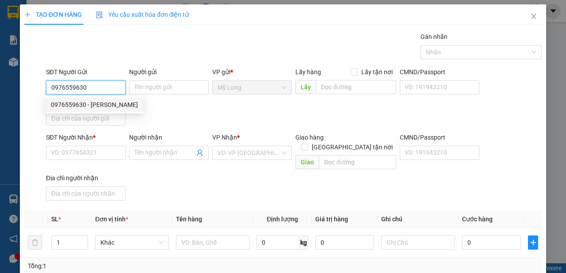
click at [115, 107] on div "0976559630 - [PERSON_NAME]" at bounding box center [94, 105] width 87 height 10
type input "[PERSON_NAME]"
type input "0976559630"
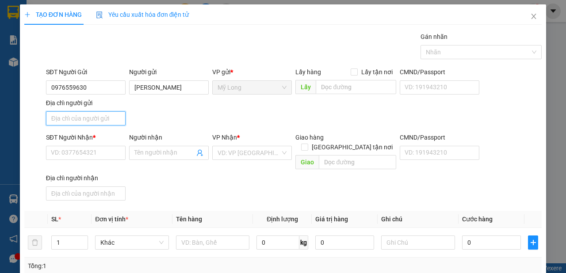
click at [115, 119] on input "Địa chỉ người gửi" at bounding box center [86, 118] width 80 height 14
click at [118, 116] on input "Địa chỉ người gửi" at bounding box center [86, 118] width 80 height 14
type input "A"
type input "Â"
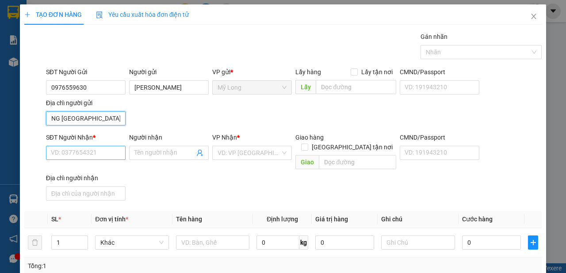
type input "ẤP 2 BÌNH HÀNG [GEOGRAPHIC_DATA]"
click at [99, 150] on input "SĐT Người Nhận *" at bounding box center [86, 153] width 80 height 14
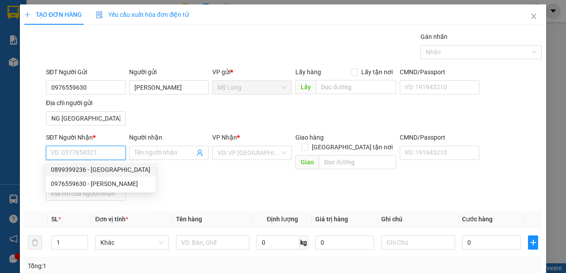
click at [117, 171] on div "0899399236 - [GEOGRAPHIC_DATA]" at bounding box center [101, 170] width 100 height 10
type input "0899399236"
type input "[PERSON_NAME]"
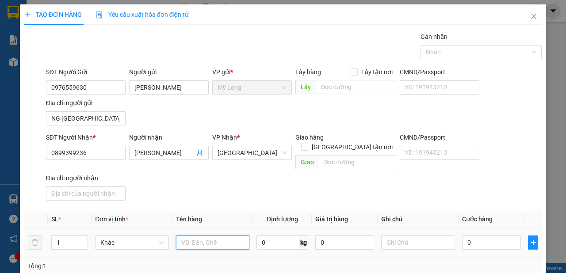
click at [188, 236] on input "text" at bounding box center [213, 243] width 74 height 14
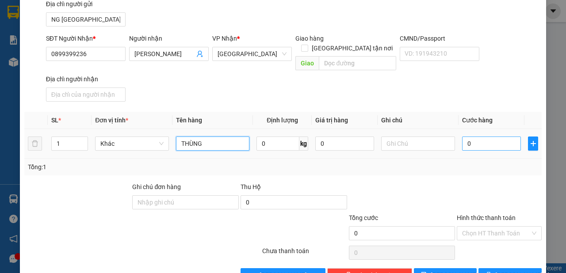
type input "THÙNG"
click at [479, 137] on input "0" at bounding box center [491, 144] width 59 height 14
type input "3"
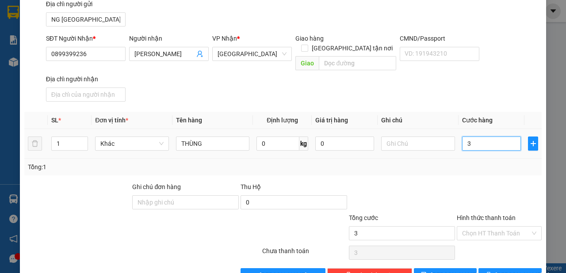
type input "30"
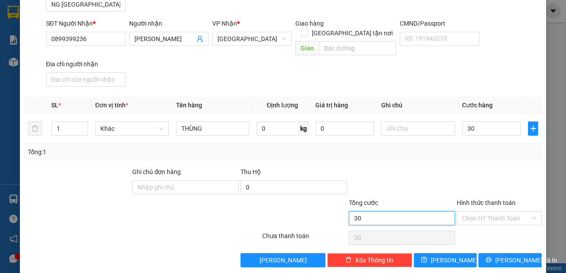
type input "30.000"
click at [437, 211] on input "30.000" at bounding box center [402, 218] width 107 height 14
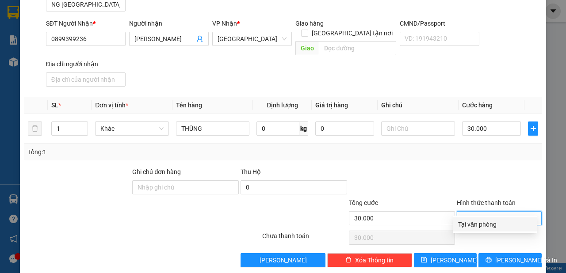
click at [471, 212] on input "Hình thức thanh toán" at bounding box center [496, 218] width 68 height 13
click at [472, 227] on div "Tại văn phòng" at bounding box center [494, 225] width 73 height 10
type input "0"
click at [484, 256] on div "TẠO ĐƠN HÀNG Yêu cầu xuất hóa đơn điện tử Transit Pickup Surcharge Ids Transit …" at bounding box center [283, 82] width 526 height 384
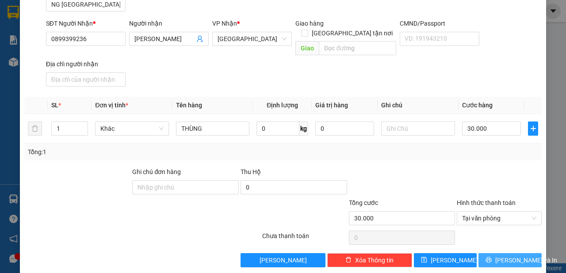
click at [491, 257] on icon "printer" at bounding box center [489, 260] width 6 height 6
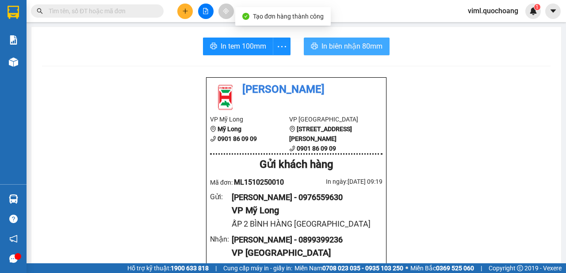
click at [338, 48] on span "In biên nhận 80mm" at bounding box center [352, 46] width 61 height 11
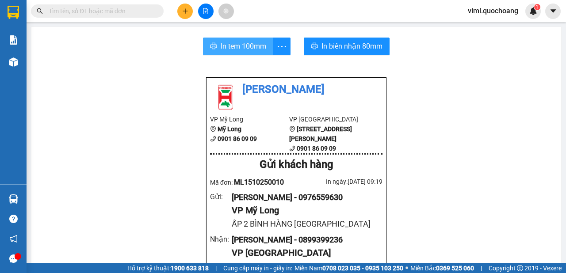
click at [250, 46] on span "In tem 100mm" at bounding box center [244, 46] width 46 height 11
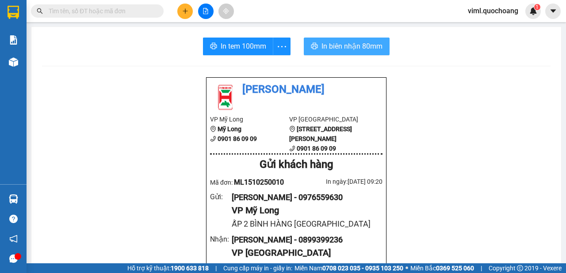
click at [313, 53] on button "In biên nhận 80mm" at bounding box center [347, 47] width 86 height 18
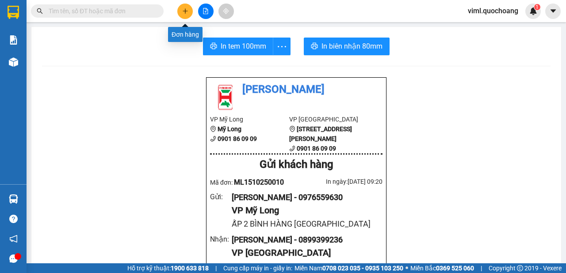
click at [184, 15] on button at bounding box center [184, 11] width 15 height 15
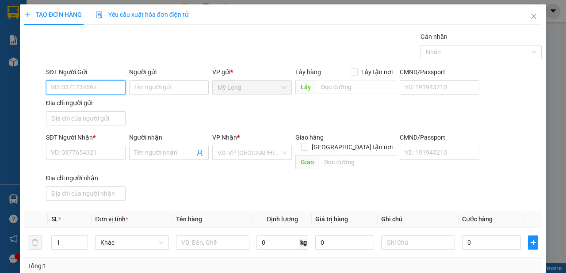
click at [96, 89] on input "SĐT Người Gửi" at bounding box center [86, 88] width 80 height 14
type input "0939171590"
click at [92, 106] on div "0939171590 - [PERSON_NAME]" at bounding box center [94, 105] width 87 height 10
type input "[PERSON_NAME]"
type input "0939171590"
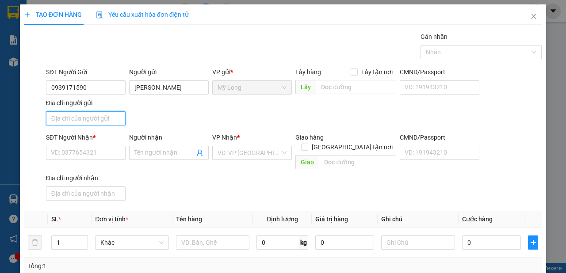
click at [93, 120] on input "Địa chỉ người gửi" at bounding box center [86, 118] width 80 height 14
type input "A"
type input "Â"
type input "Ấ"
type input "MỸ THỌ [GEOGRAPHIC_DATA]"
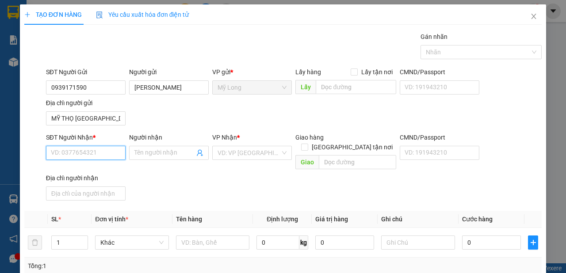
click at [80, 155] on input "SĐT Người Nhận *" at bounding box center [86, 153] width 80 height 14
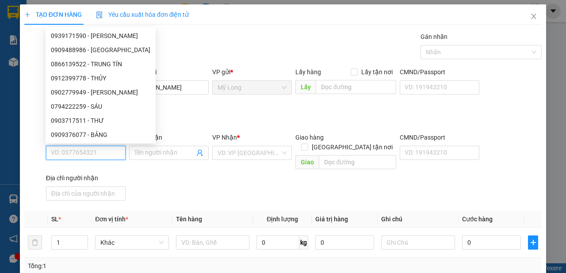
click at [80, 154] on input "SĐT Người Nhận *" at bounding box center [86, 153] width 80 height 14
click at [307, 144] on input "[GEOGRAPHIC_DATA] tận nơi" at bounding box center [304, 147] width 6 height 6
checkbox input "true"
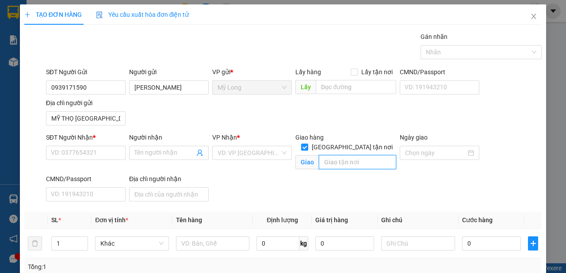
click at [335, 155] on input "text" at bounding box center [357, 162] width 77 height 14
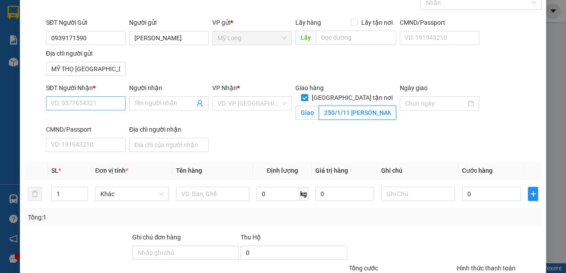
type input "250/1/11 [PERSON_NAME]BÌNH LỢI TRUNG Q.BÌNH THẠNH"
click at [99, 104] on input "SĐT Người Nhận *" at bounding box center [86, 103] width 80 height 14
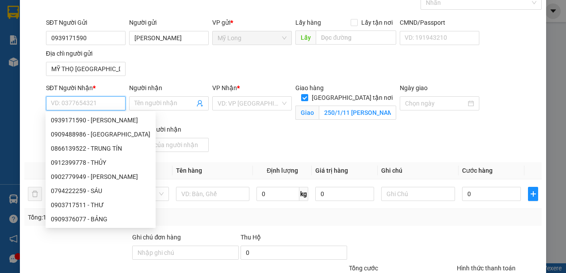
click at [120, 105] on input "SĐT Người Nhận *" at bounding box center [86, 103] width 80 height 14
click at [88, 104] on input "SĐT Người Nhận *" at bounding box center [86, 103] width 80 height 14
click at [484, 199] on div "0" at bounding box center [491, 194] width 59 height 18
click at [487, 194] on input "0" at bounding box center [491, 194] width 59 height 14
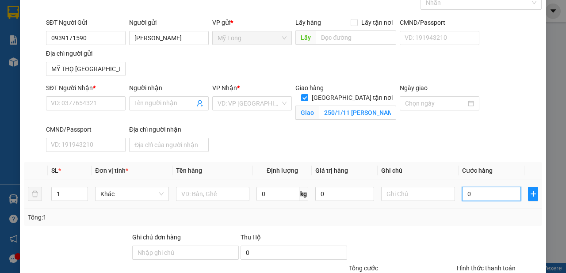
type input "2"
type input "25"
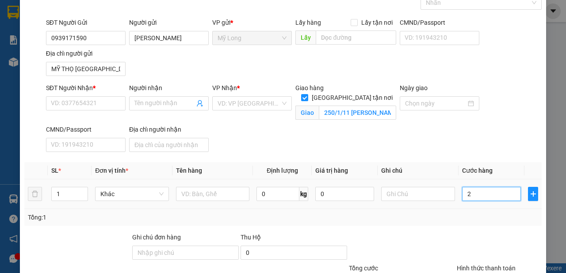
type input "25"
type input "250"
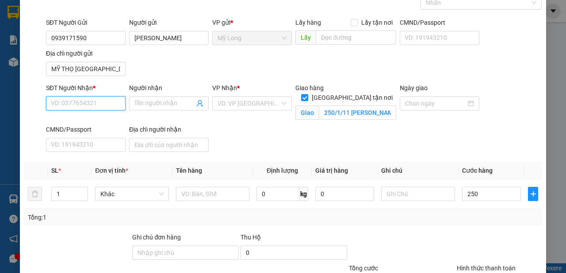
type input "250.000"
click at [95, 100] on input "SĐT Người Nhận *" at bounding box center [86, 103] width 80 height 14
type input "0903930707"
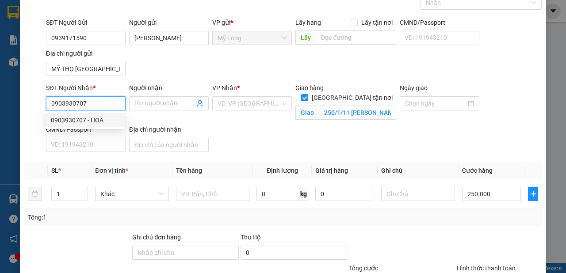
click at [106, 119] on div "0903930707 - HOA" at bounding box center [85, 120] width 69 height 10
type input "HOA"
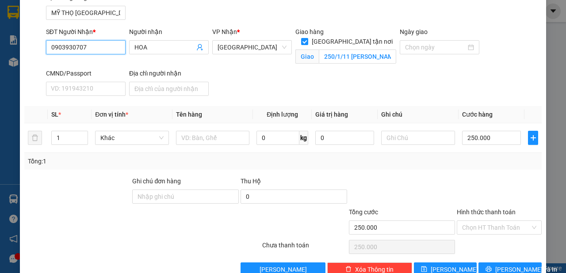
scroll to position [124, 0]
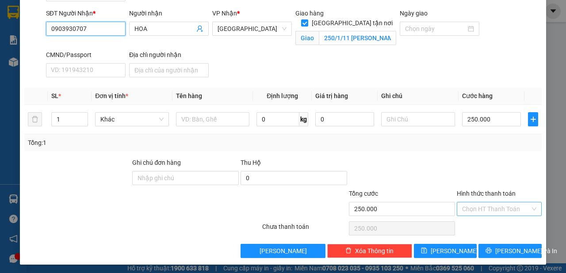
type input "0903930707"
click at [492, 207] on input "Hình thức thanh toán" at bounding box center [496, 209] width 68 height 13
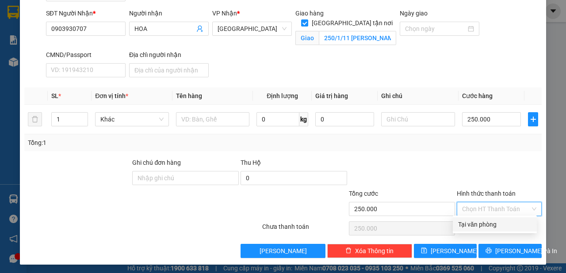
click at [484, 226] on div "Tại văn phòng" at bounding box center [494, 225] width 73 height 10
type input "0"
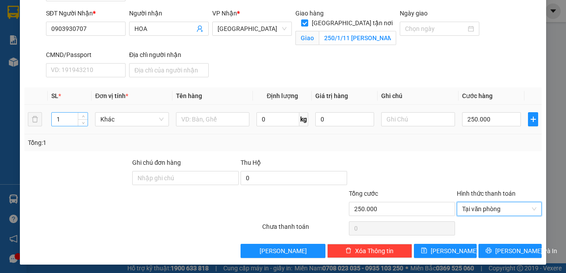
click at [72, 115] on input "1" at bounding box center [70, 119] width 36 height 13
type input "2"
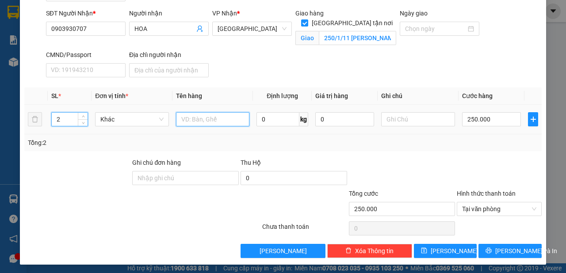
click at [206, 118] on input "text" at bounding box center [213, 119] width 74 height 14
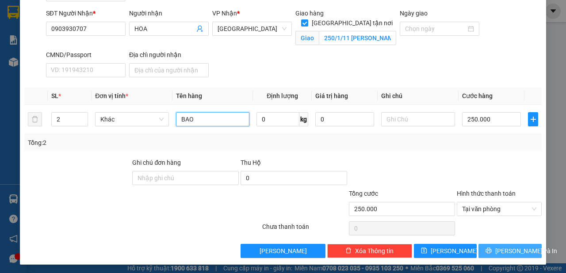
type input "BAO"
click at [499, 251] on span "[PERSON_NAME] và In" at bounding box center [526, 251] width 62 height 10
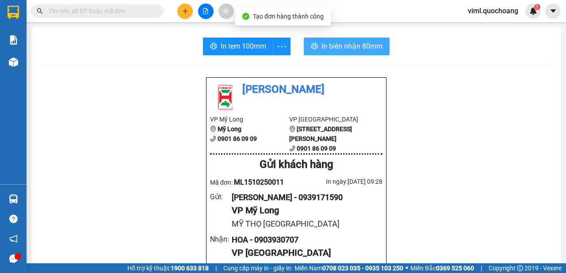
click at [341, 45] on span "In biên nhận 80mm" at bounding box center [352, 46] width 61 height 11
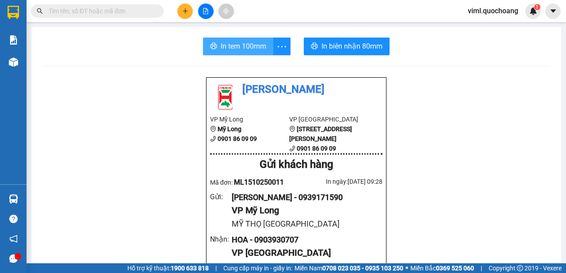
click at [252, 46] on span "In tem 100mm" at bounding box center [244, 46] width 46 height 11
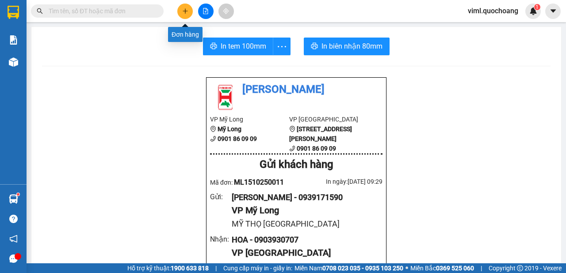
click at [181, 9] on button at bounding box center [184, 11] width 15 height 15
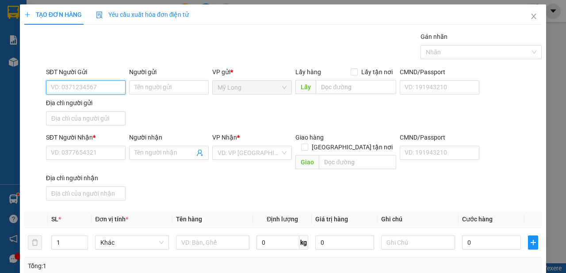
click at [110, 82] on input "SĐT Người Gửi" at bounding box center [86, 88] width 80 height 14
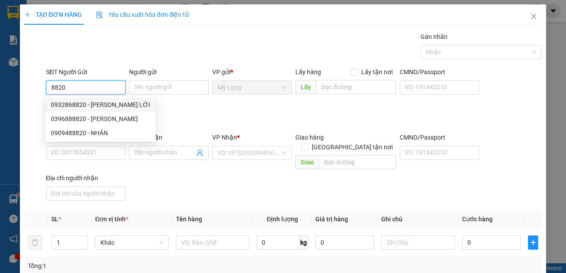
click at [110, 105] on div "0932868820 - [PERSON_NAME] LỚI" at bounding box center [101, 105] width 100 height 10
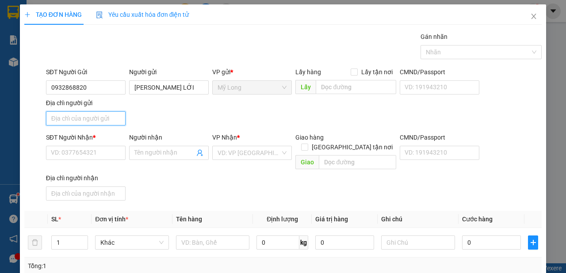
click at [99, 122] on input "Địa chỉ người gửi" at bounding box center [86, 118] width 80 height 14
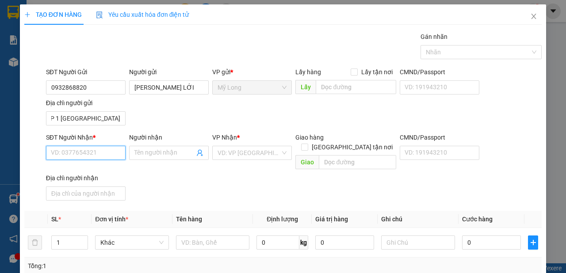
click at [107, 158] on input "SĐT Người Nhận *" at bounding box center [86, 153] width 80 height 14
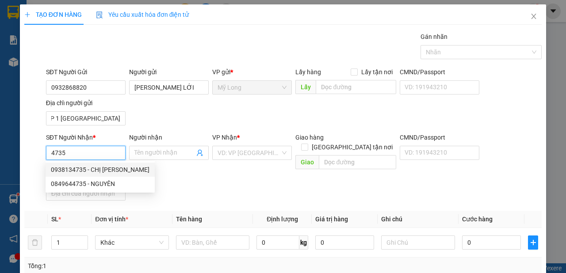
click at [109, 166] on div "0938134735 - CHỊ [PERSON_NAME]" at bounding box center [100, 170] width 99 height 10
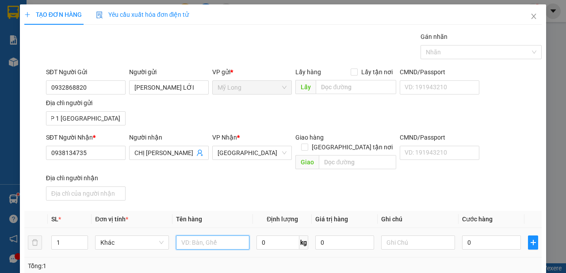
click at [226, 236] on input "text" at bounding box center [213, 243] width 74 height 14
click at [61, 236] on input "1" at bounding box center [70, 242] width 36 height 13
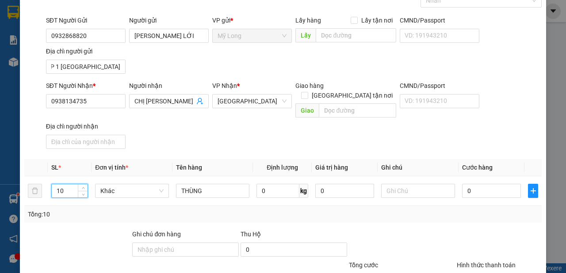
scroll to position [99, 0]
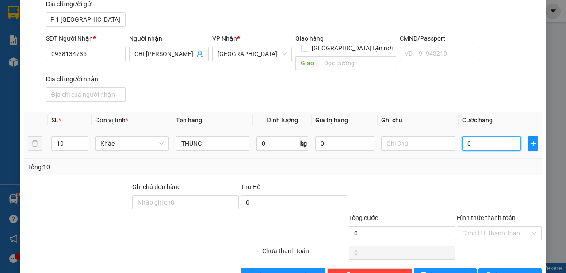
click at [483, 137] on input "0" at bounding box center [491, 144] width 59 height 14
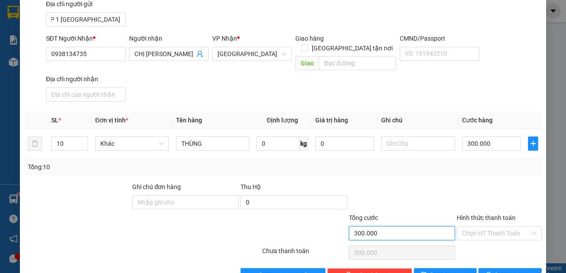
click at [406, 227] on input "300.000" at bounding box center [402, 234] width 107 height 14
click at [509, 227] on input "Hình thức thanh toán" at bounding box center [496, 233] width 68 height 13
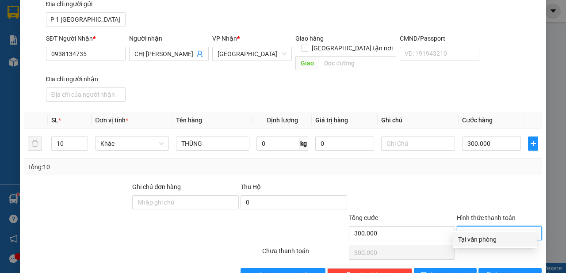
click at [506, 184] on div at bounding box center [499, 197] width 87 height 31
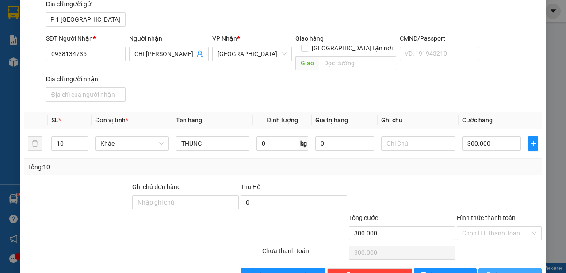
click at [509, 271] on span "[PERSON_NAME] và In" at bounding box center [526, 276] width 62 height 10
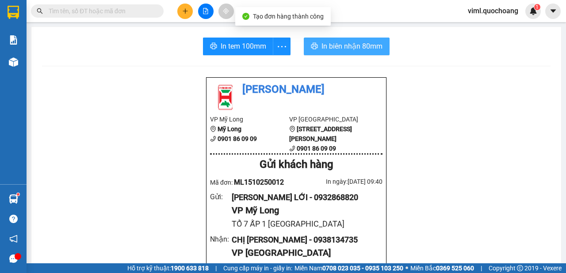
click at [323, 49] on span "In biên nhận 80mm" at bounding box center [352, 46] width 61 height 11
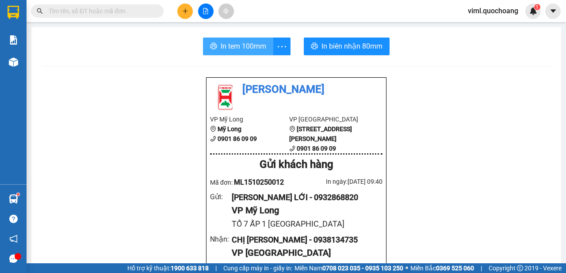
click at [256, 53] on button "In tem 100mm" at bounding box center [238, 47] width 70 height 18
